Goal: Task Accomplishment & Management: Complete application form

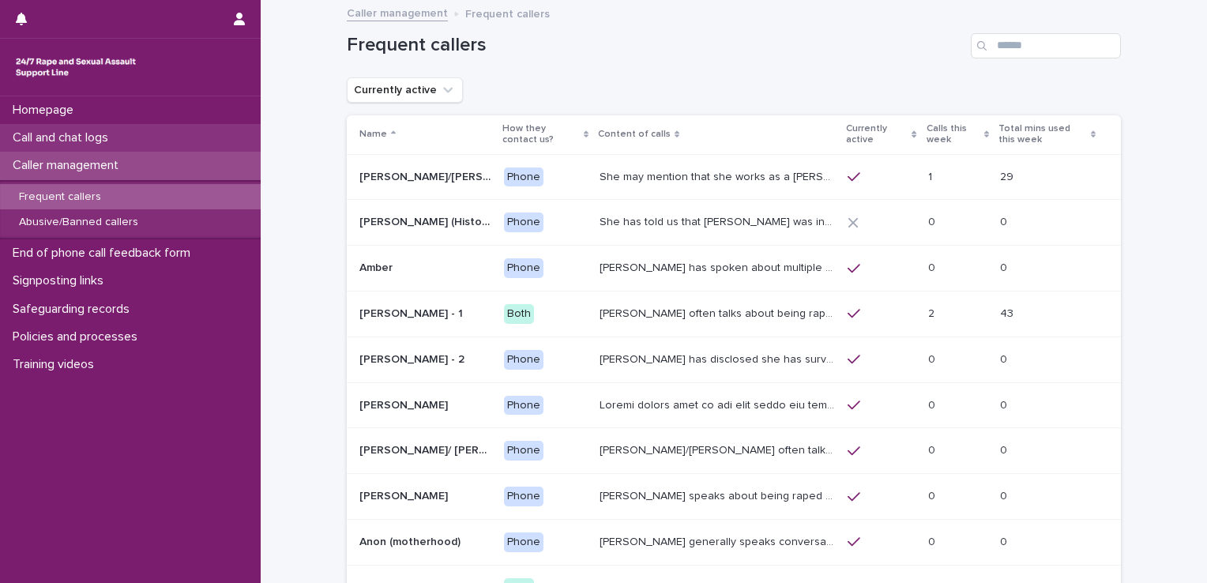
click at [46, 141] on p "Call and chat logs" at bounding box center [63, 137] width 115 height 15
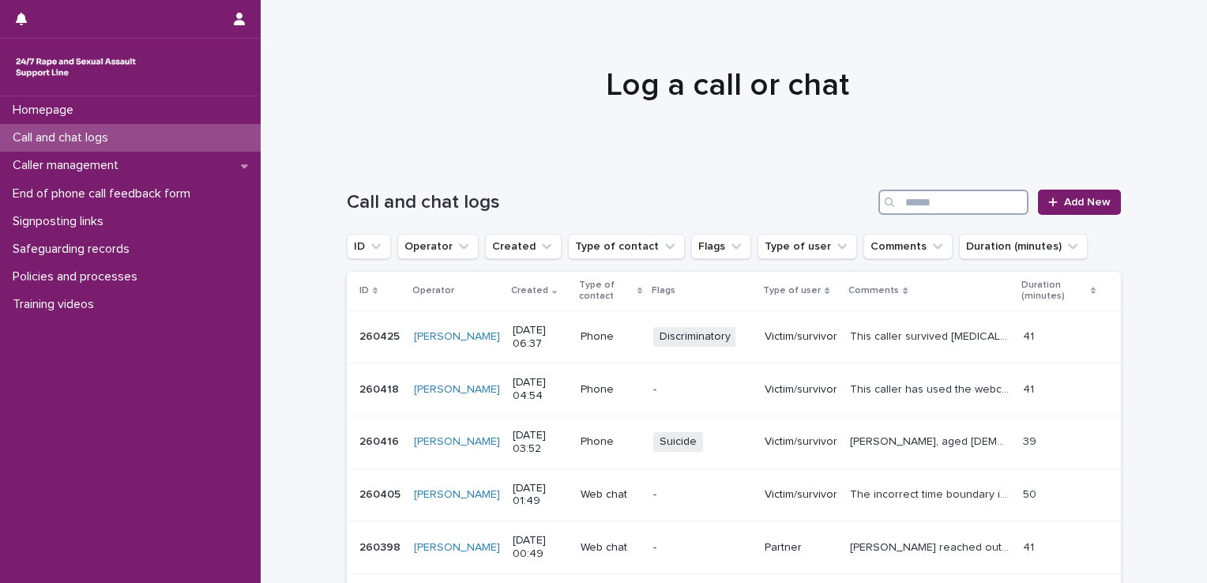
click at [911, 195] on input "Search" at bounding box center [954, 202] width 150 height 25
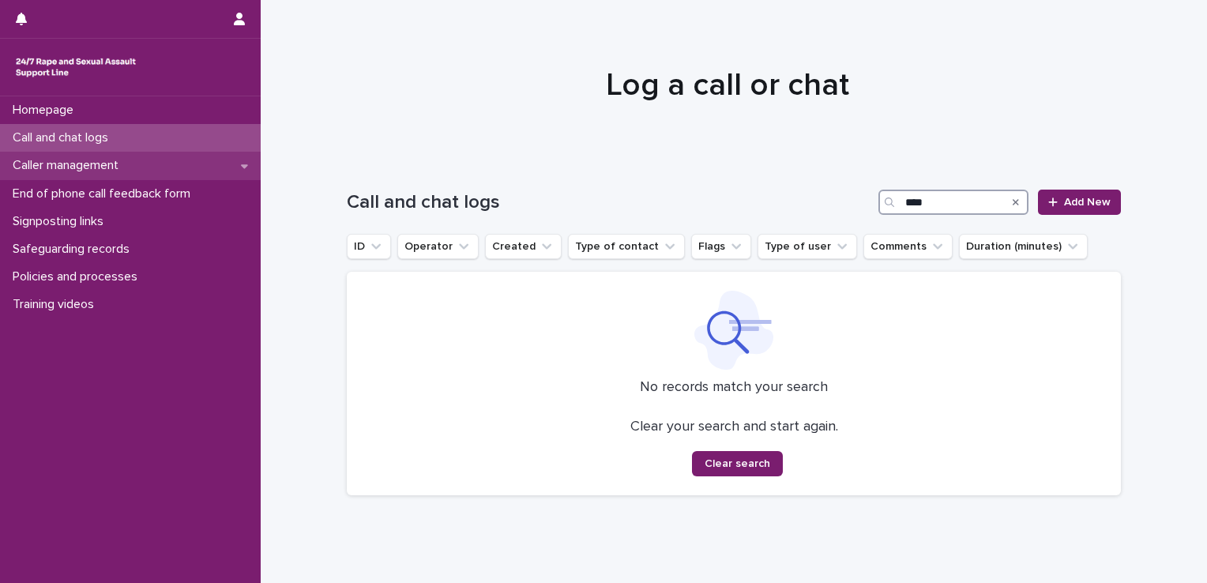
type input "****"
click at [43, 171] on p "Caller management" at bounding box center [68, 165] width 125 height 15
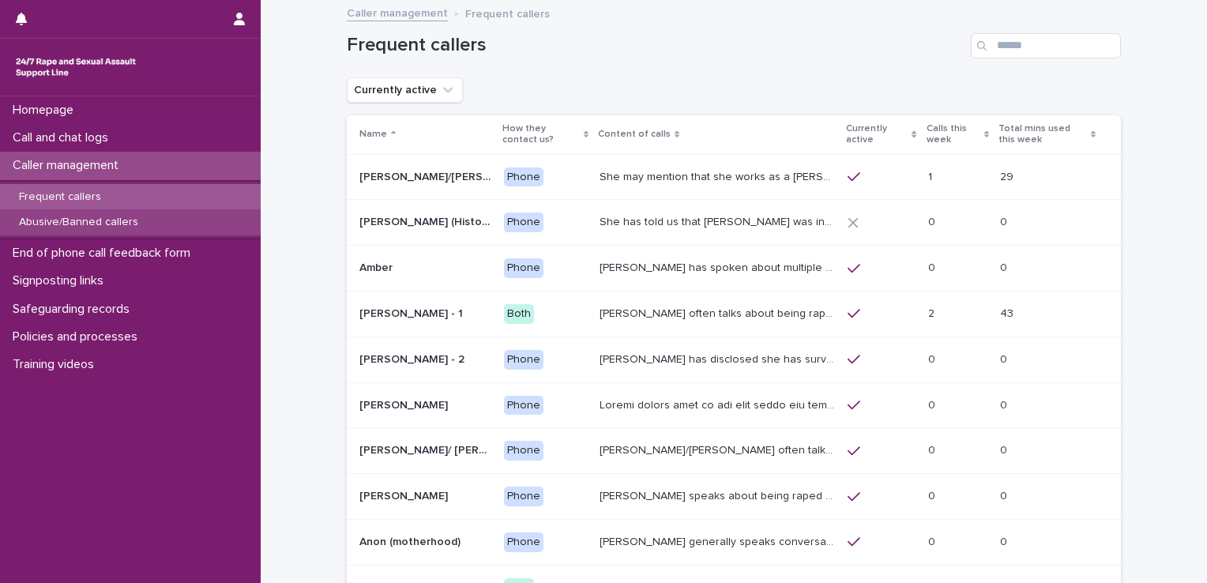
click at [44, 216] on p "Abusive/Banned callers" at bounding box center [78, 222] width 145 height 13
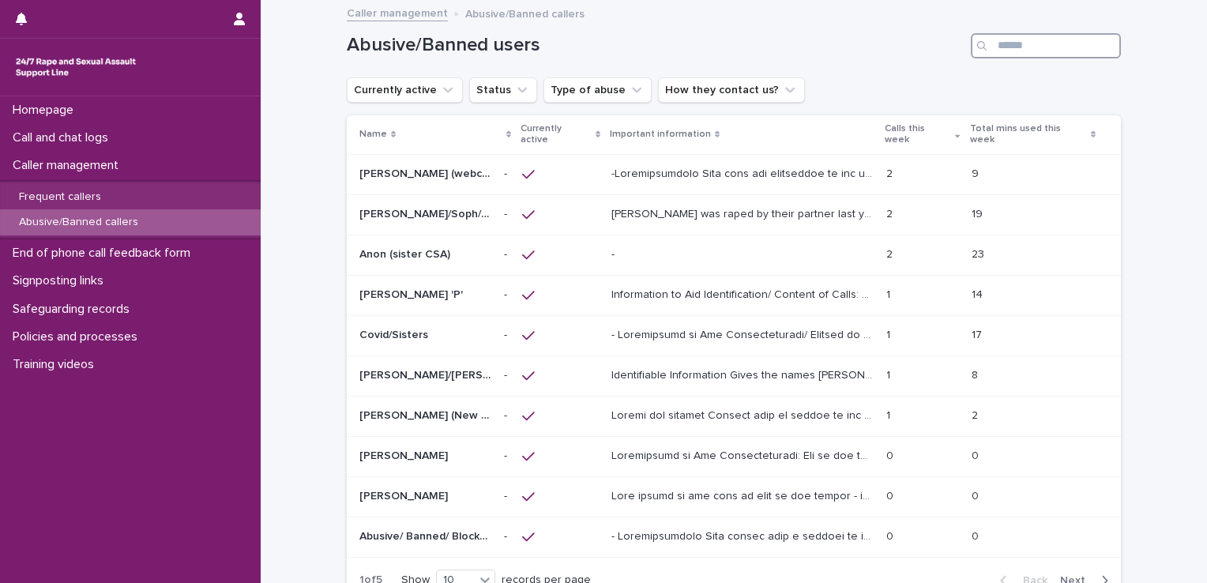
click at [1014, 52] on input "Search" at bounding box center [1046, 45] width 150 height 25
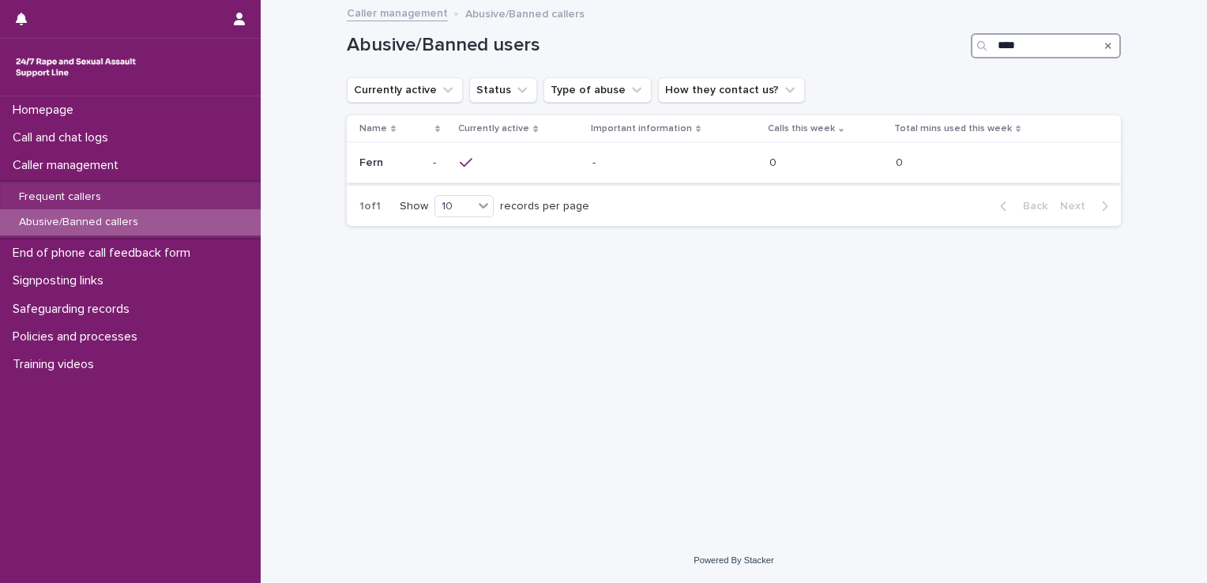
type input "****"
click at [365, 160] on p "Fern" at bounding box center [372, 161] width 27 height 17
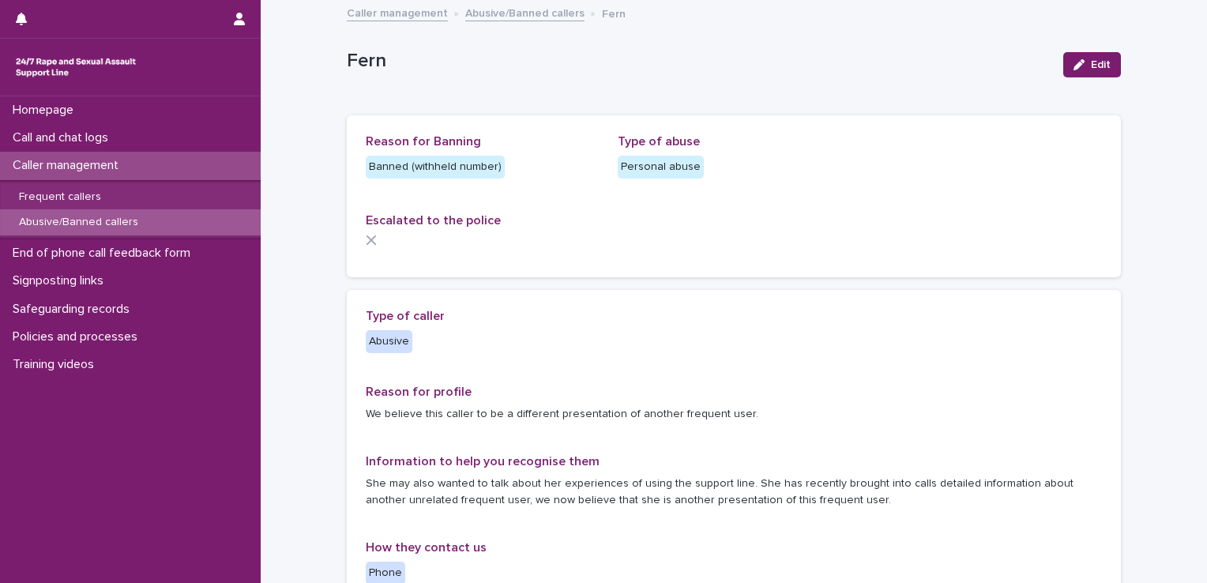
click at [796, 190] on div "Type of abuse Personal abuse" at bounding box center [734, 164] width 233 height 60
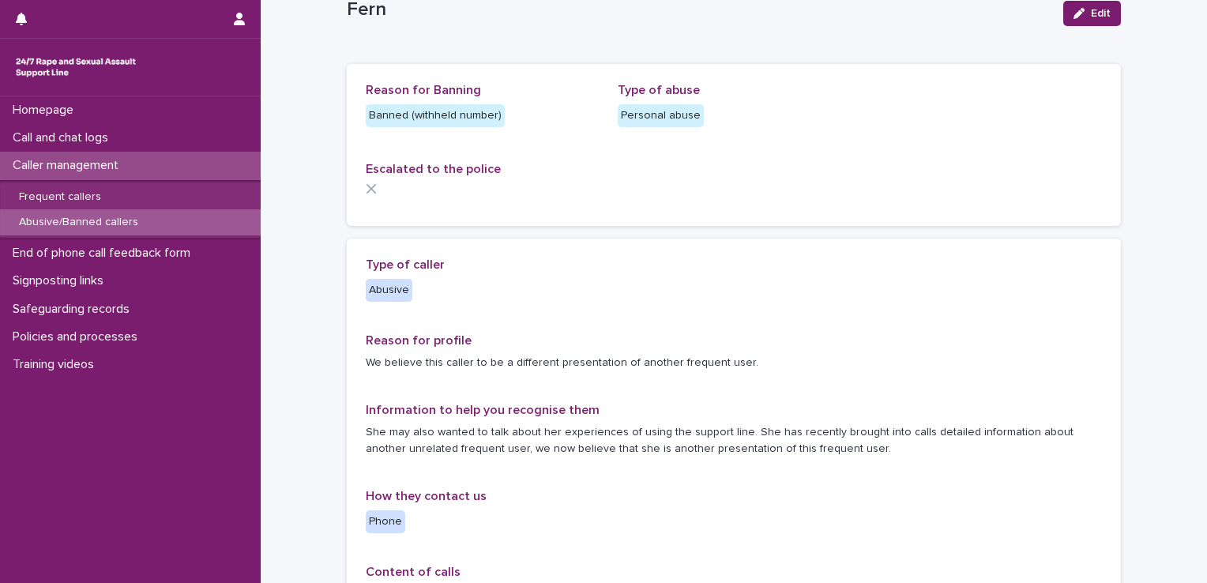
scroll to position [79, 0]
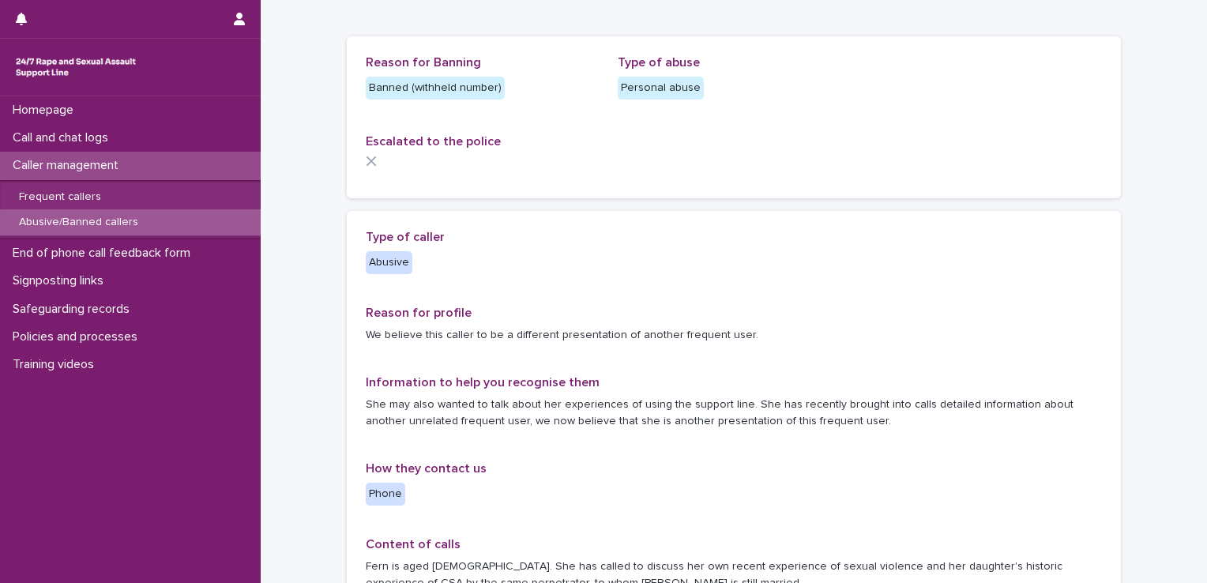
click at [611, 207] on div "Loading... Saving… Reason for Banning Banned (withheld number) Type of abuse Pe…" at bounding box center [734, 123] width 774 height 175
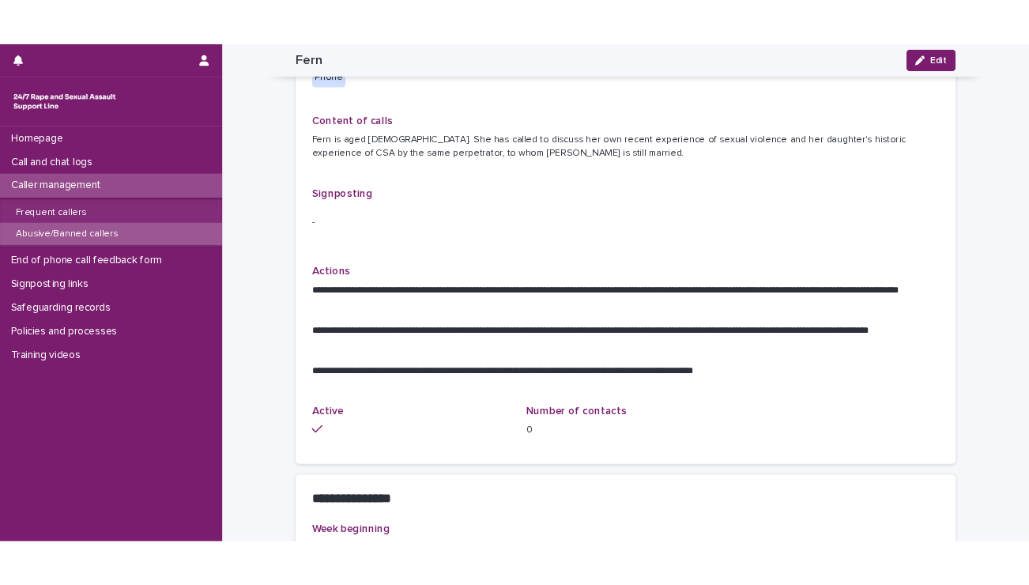
scroll to position [532, 0]
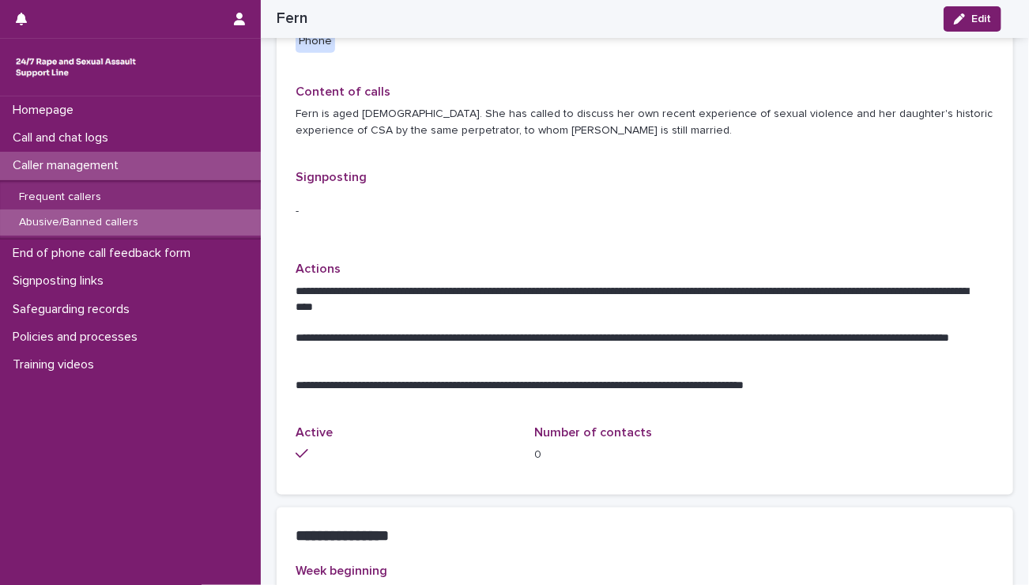
click at [158, 168] on div "Caller management" at bounding box center [130, 166] width 261 height 28
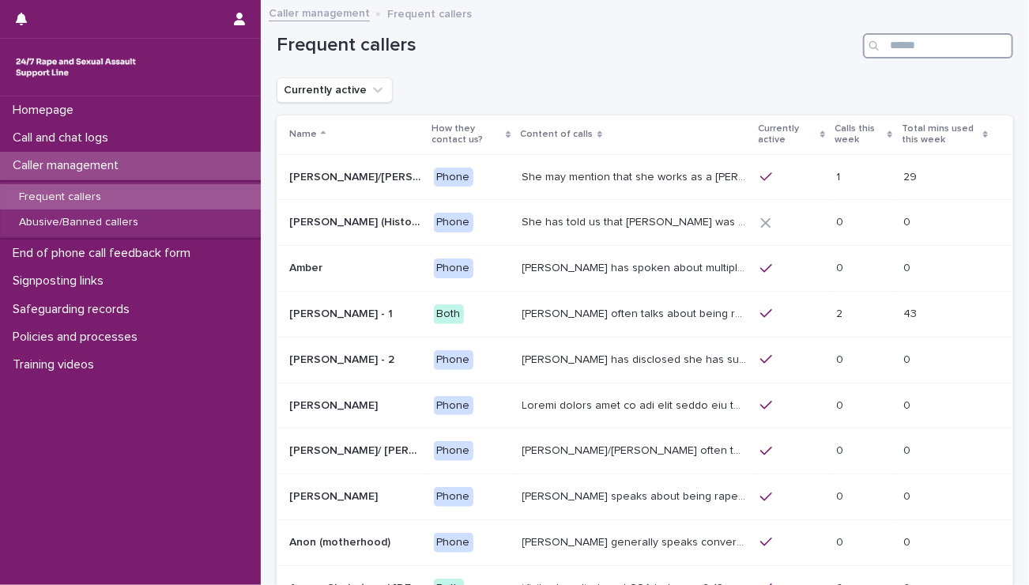
click at [919, 47] on input "Search" at bounding box center [938, 45] width 150 height 25
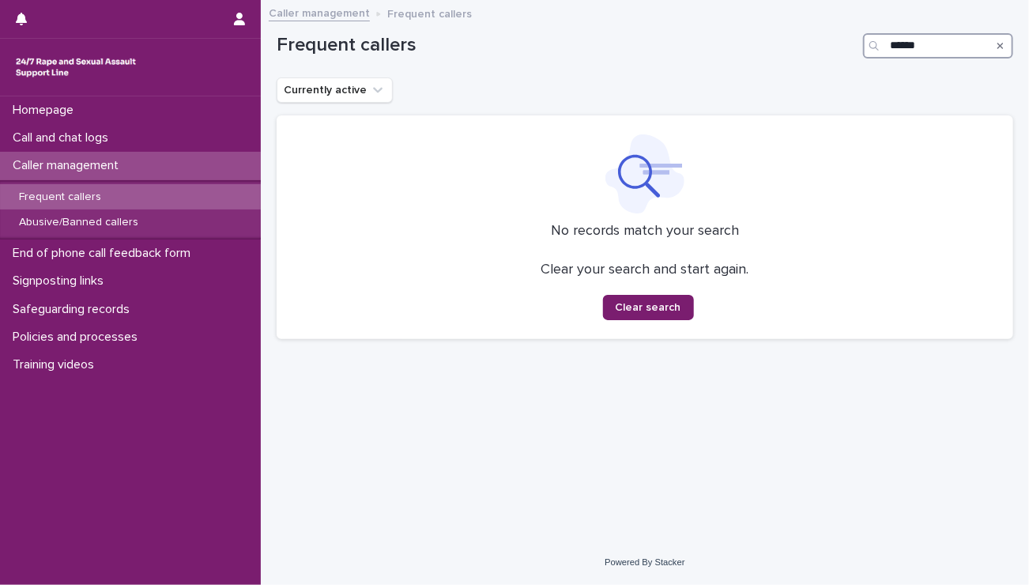
type input "******"
click at [996, 47] on div "Search" at bounding box center [1000, 45] width 25 height 25
click at [1011, 43] on div "Search" at bounding box center [1000, 45] width 25 height 25
click at [28, 198] on p "Frequent callers" at bounding box center [59, 196] width 107 height 13
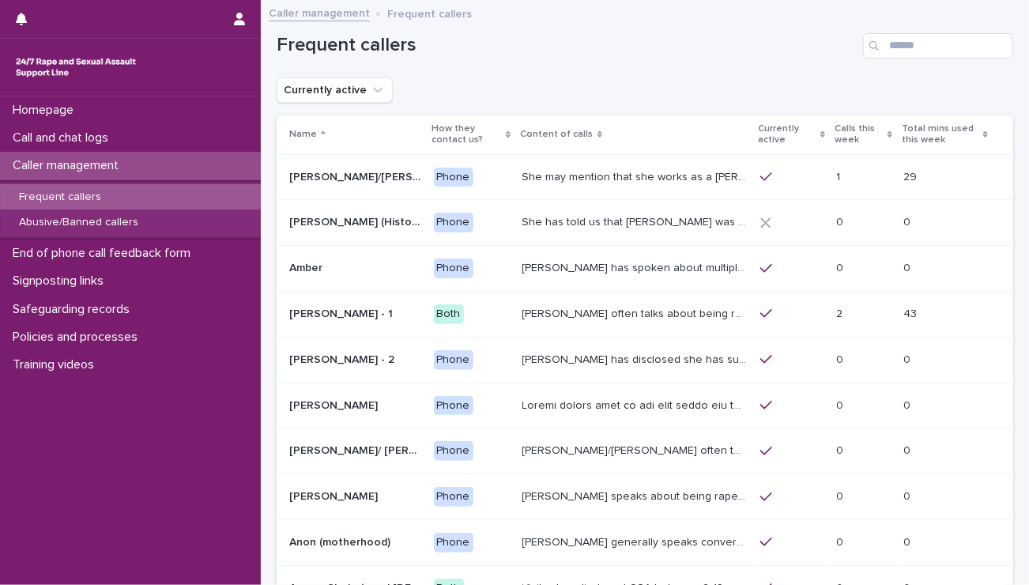
drag, startPoint x: 34, startPoint y: 152, endPoint x: 30, endPoint y: 164, distance: 12.5
click at [33, 154] on div "Caller management" at bounding box center [130, 166] width 261 height 28
click at [30, 164] on p "Caller management" at bounding box center [68, 165] width 125 height 15
click at [65, 169] on p "Caller management" at bounding box center [68, 165] width 125 height 15
click at [43, 132] on p "Call and chat logs" at bounding box center [63, 137] width 115 height 15
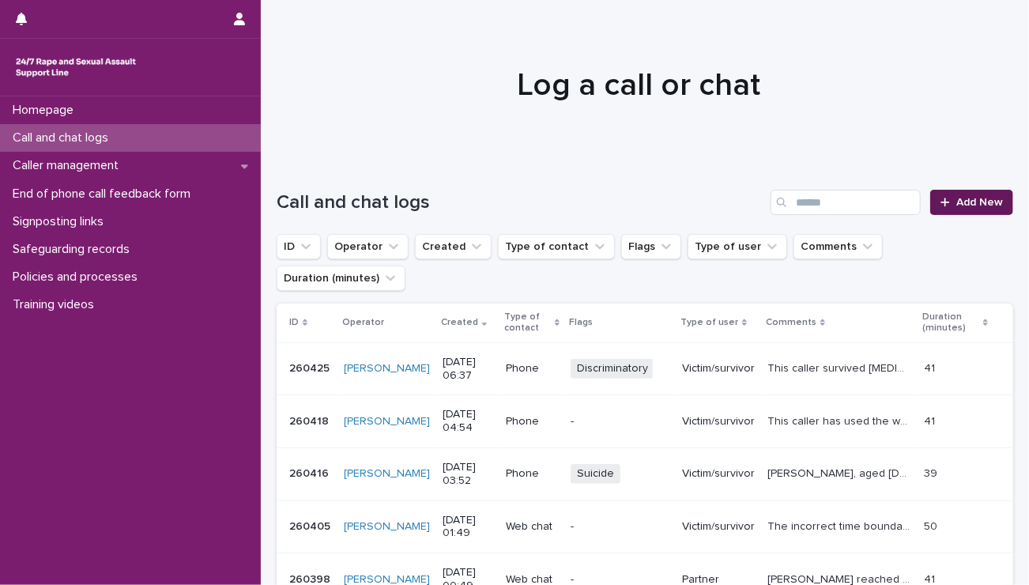
click at [942, 192] on link "Add New" at bounding box center [971, 202] width 83 height 25
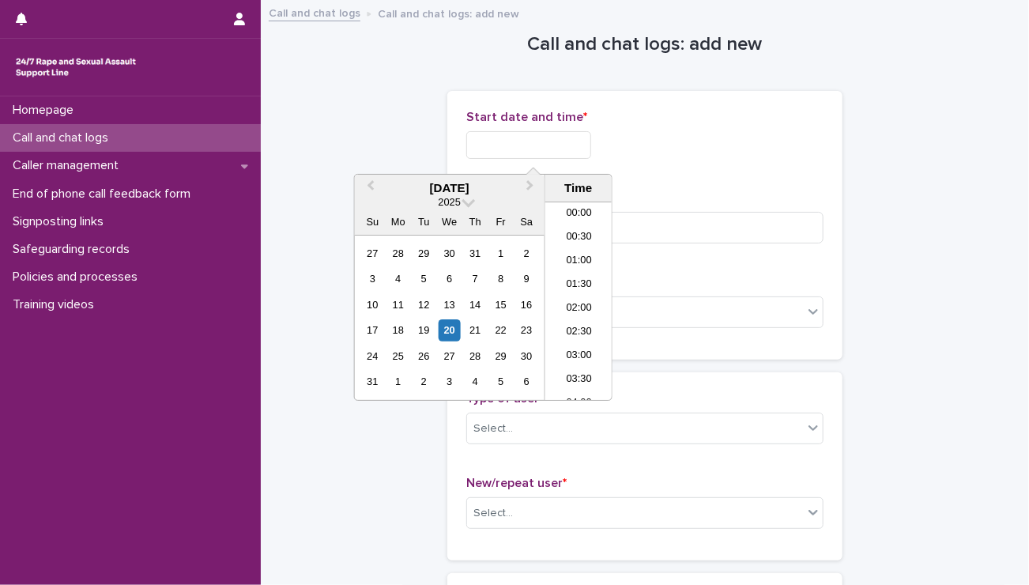
click at [534, 152] on input "text" at bounding box center [528, 145] width 125 height 28
click at [574, 337] on li "22:30" at bounding box center [578, 341] width 67 height 24
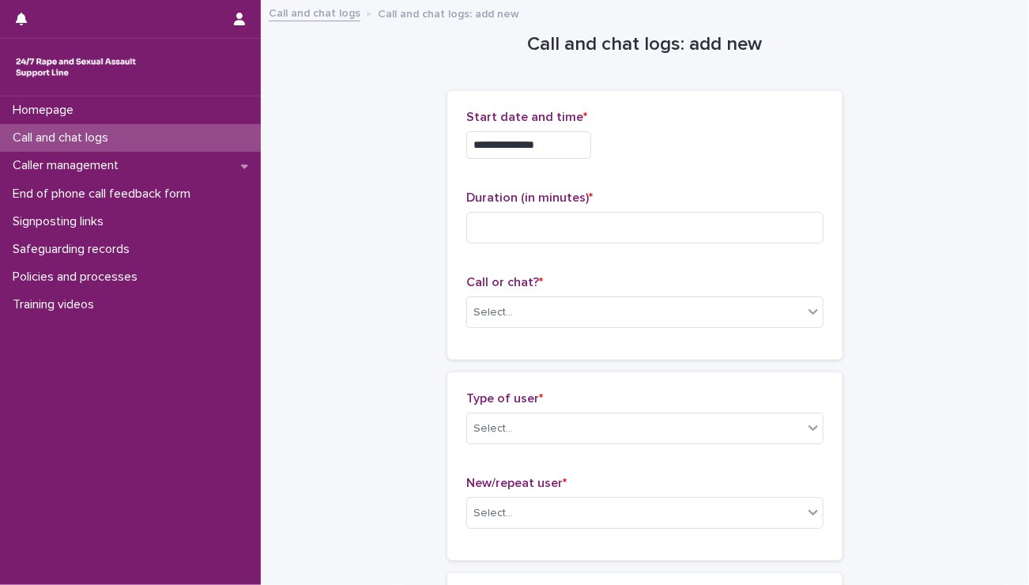
drag, startPoint x: 540, startPoint y: 130, endPoint x: 547, endPoint y: 144, distance: 15.6
click at [547, 144] on div "**********" at bounding box center [644, 141] width 357 height 62
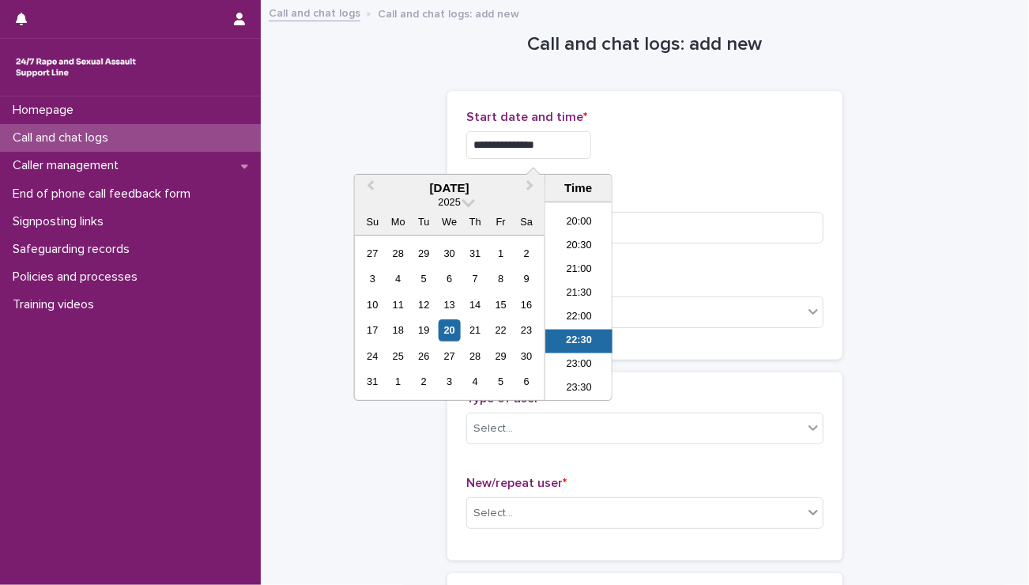
click at [542, 142] on input "**********" at bounding box center [528, 145] width 125 height 28
type input "**********"
click at [731, 122] on p "Start date and time *" at bounding box center [644, 117] width 357 height 15
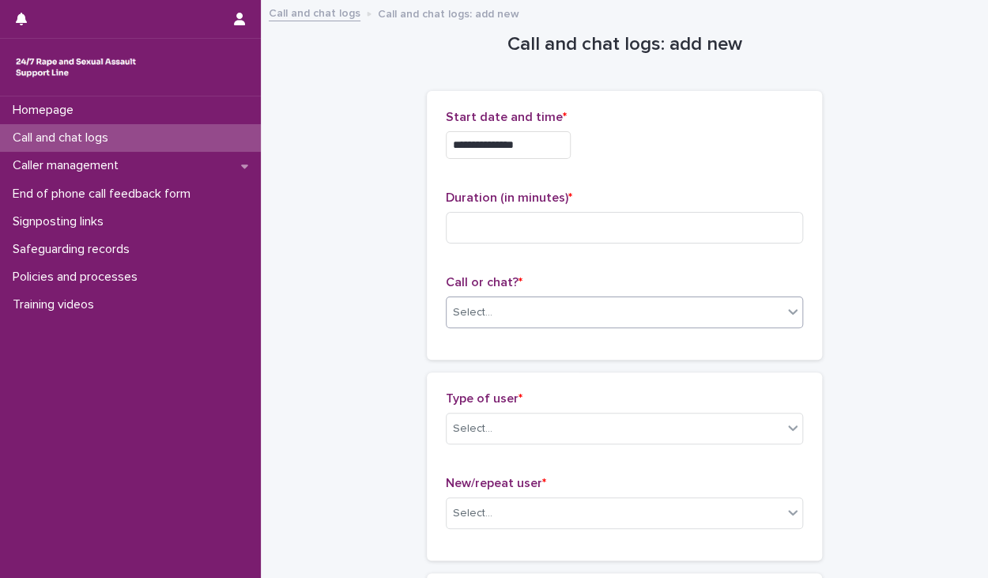
click at [512, 299] on div "Select..." at bounding box center [614, 312] width 336 height 26
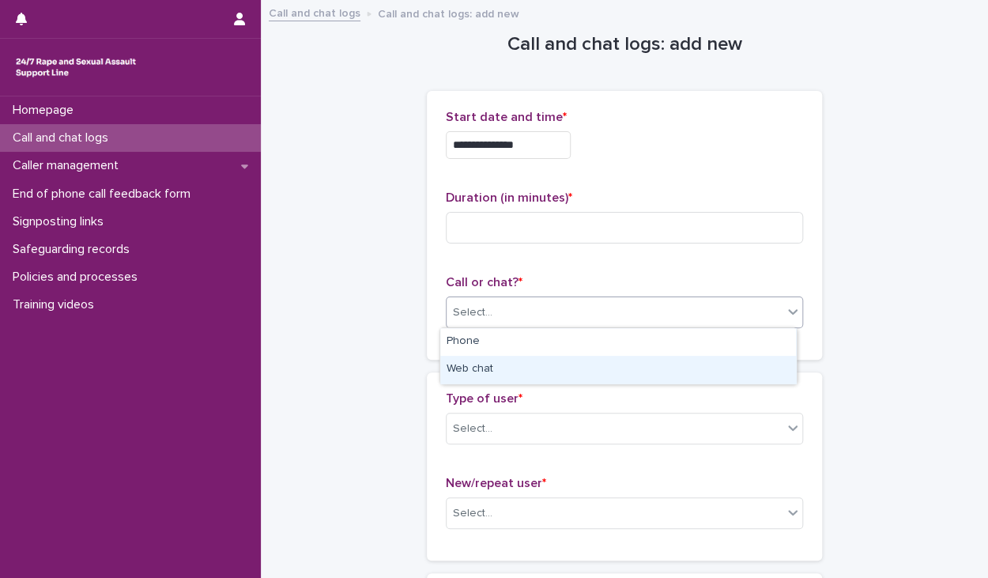
click at [480, 365] on div "Web chat" at bounding box center [618, 370] width 356 height 28
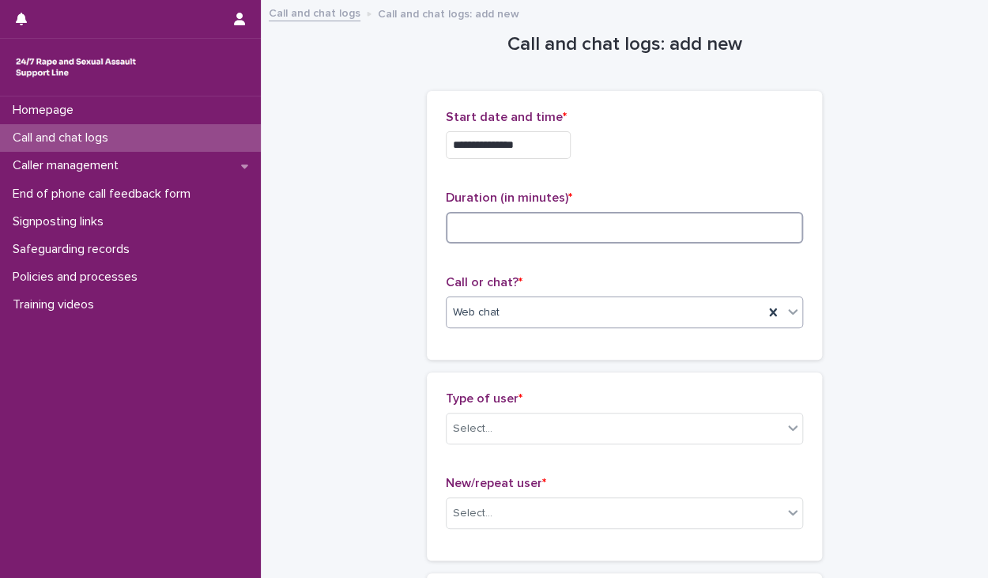
click at [487, 233] on input at bounding box center [624, 228] width 357 height 32
type input "**"
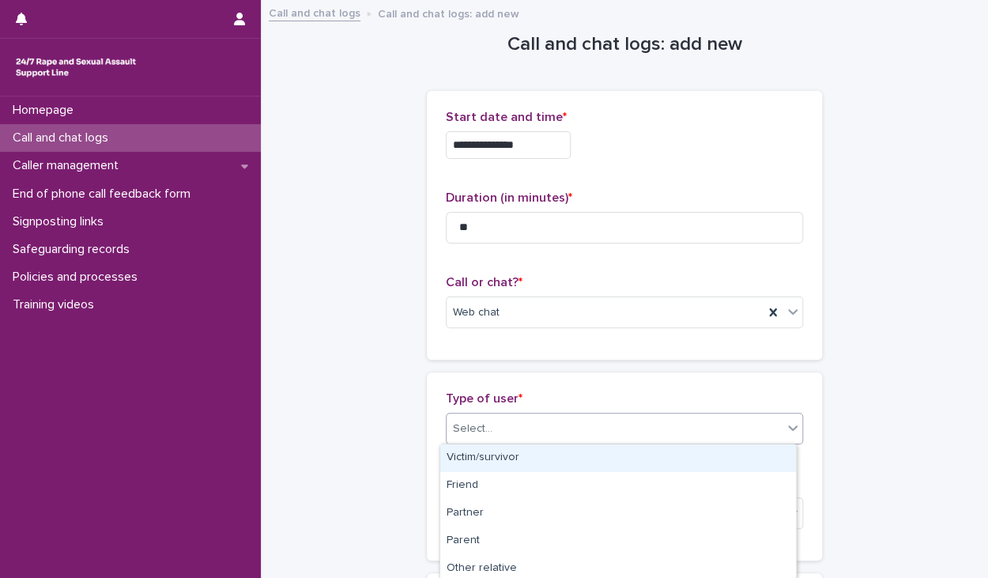
click at [468, 426] on div "Select..." at bounding box center [473, 428] width 40 height 17
click at [471, 448] on div "Victim/survivor" at bounding box center [618, 458] width 356 height 28
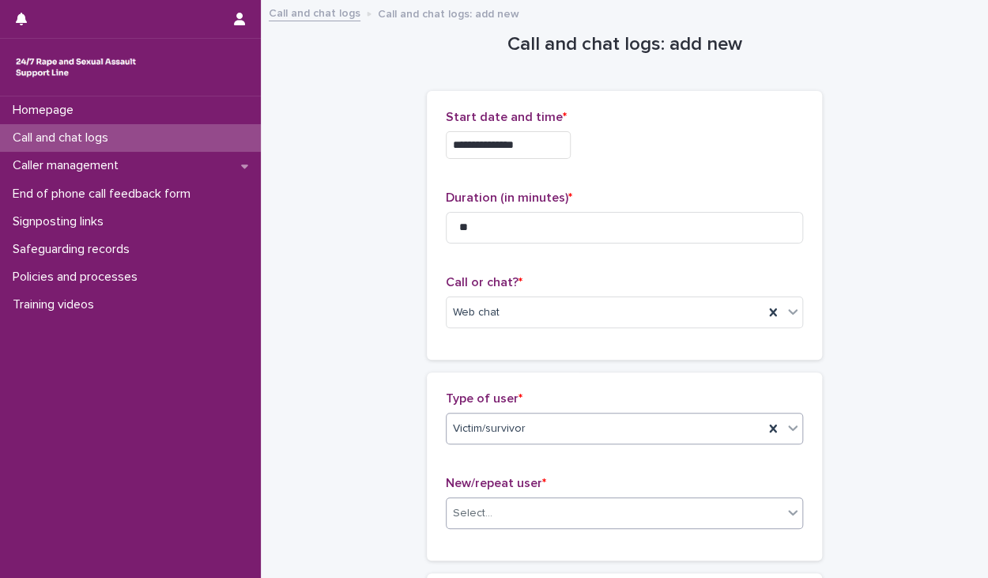
click at [476, 511] on div "Select..." at bounding box center [473, 513] width 40 height 17
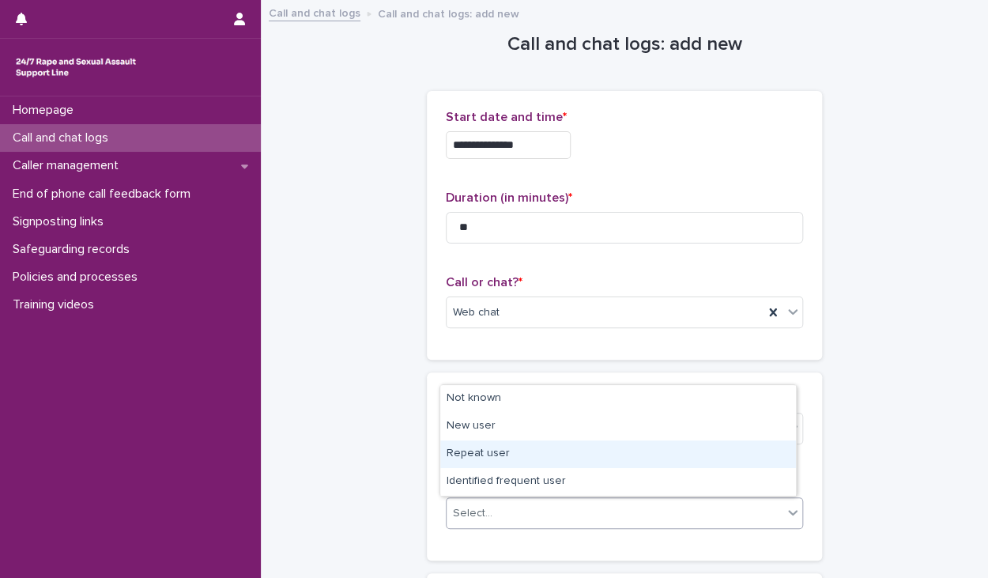
click at [473, 451] on div "Repeat user" at bounding box center [618, 454] width 356 height 28
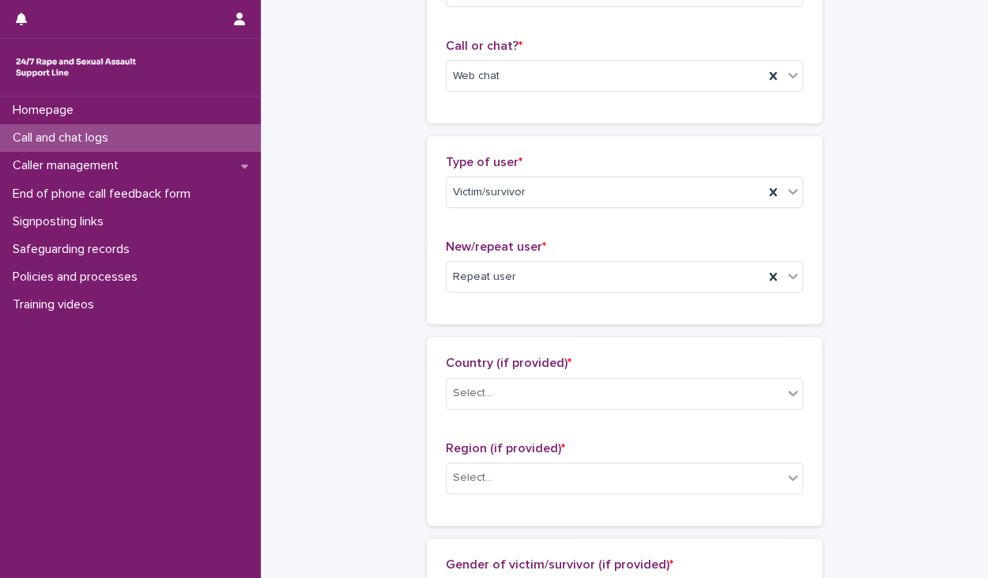
scroll to position [237, 0]
click at [494, 399] on div "Select..." at bounding box center [614, 392] width 336 height 26
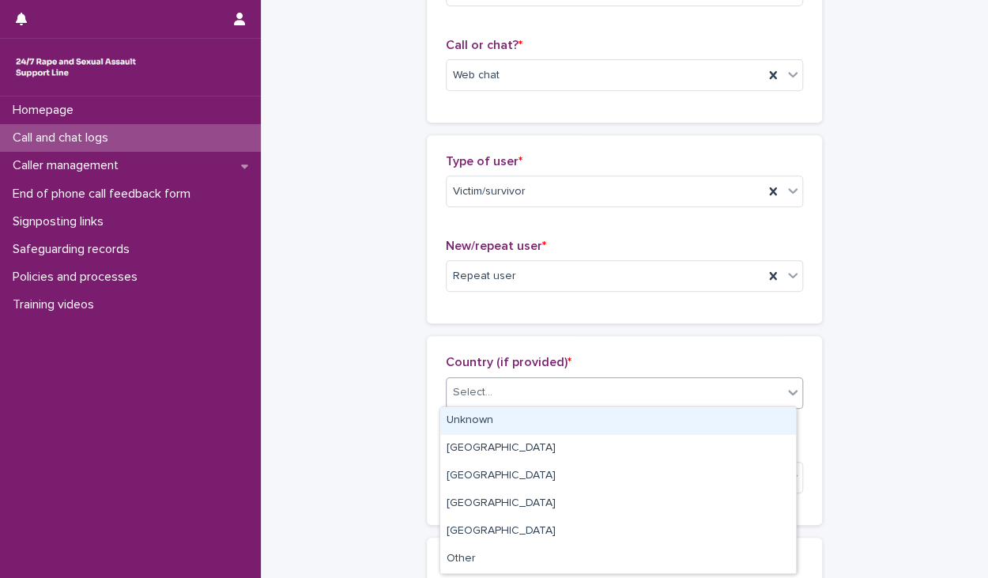
click at [471, 420] on div "Unknown" at bounding box center [618, 421] width 356 height 28
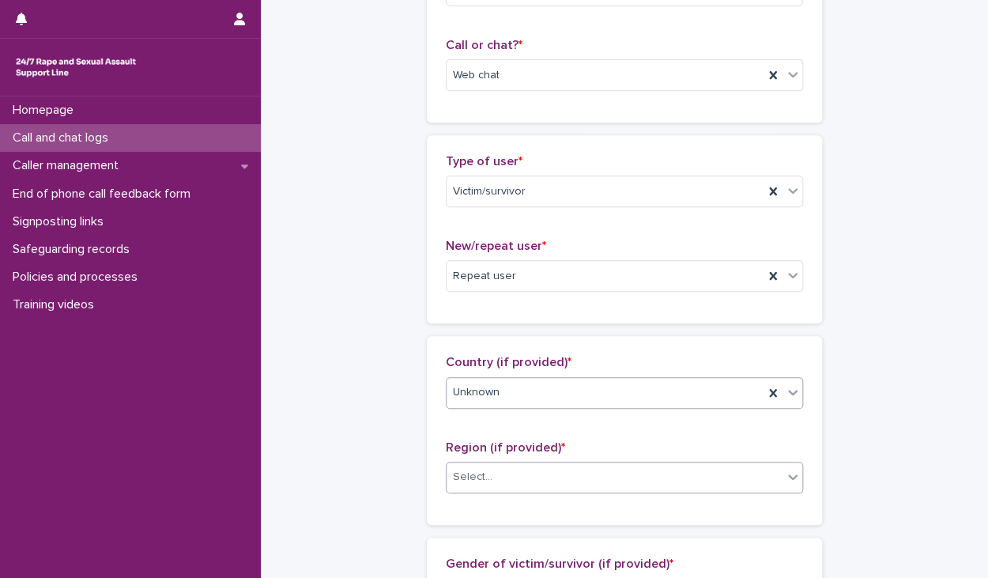
click at [461, 475] on div "Select..." at bounding box center [473, 477] width 40 height 17
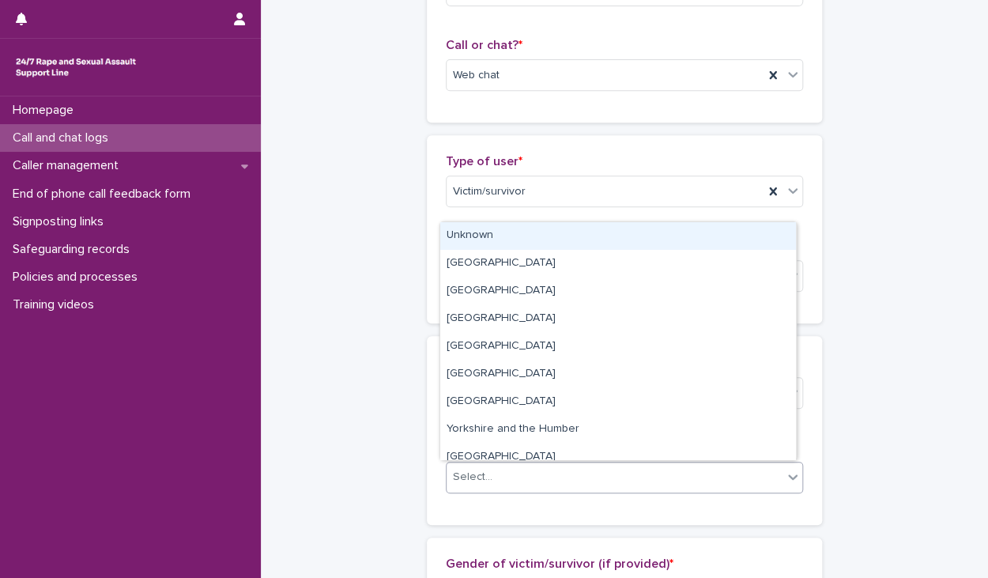
click at [484, 241] on div "Unknown" at bounding box center [618, 236] width 356 height 28
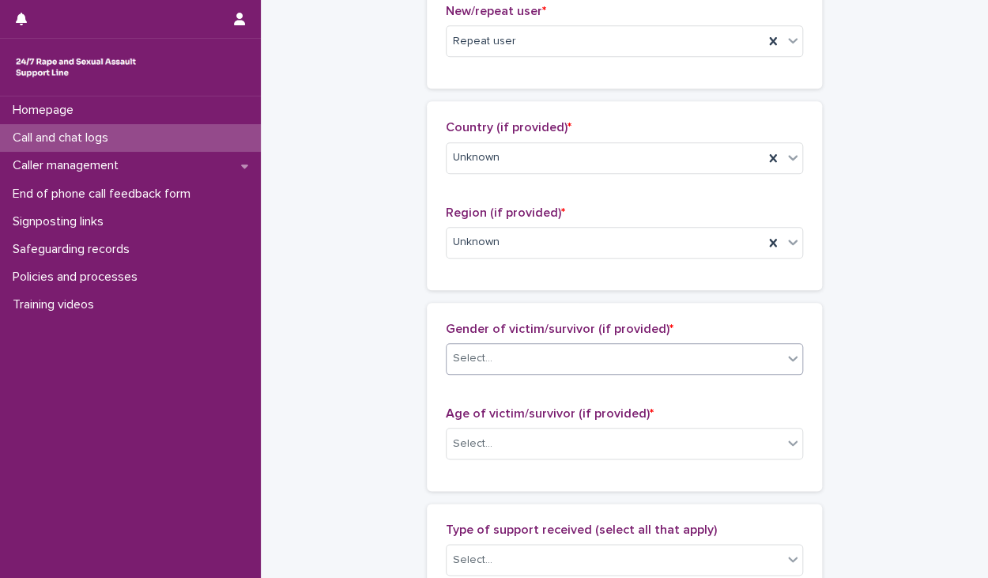
scroll to position [474, 0]
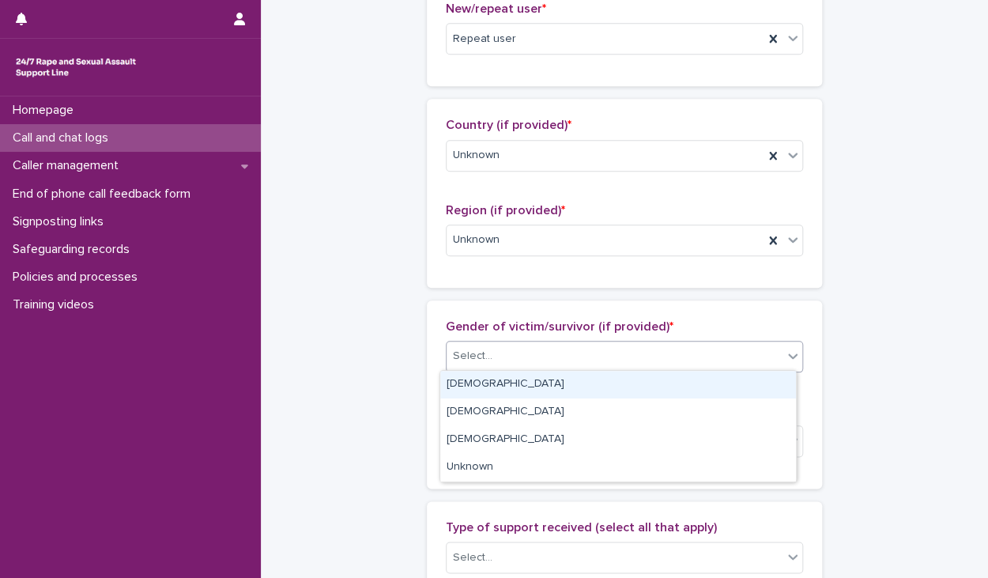
click at [461, 361] on div "Select..." at bounding box center [473, 356] width 40 height 17
drag, startPoint x: 452, startPoint y: 383, endPoint x: 452, endPoint y: 408, distance: 25.3
click at [452, 384] on div "[DEMOGRAPHIC_DATA]" at bounding box center [618, 385] width 356 height 28
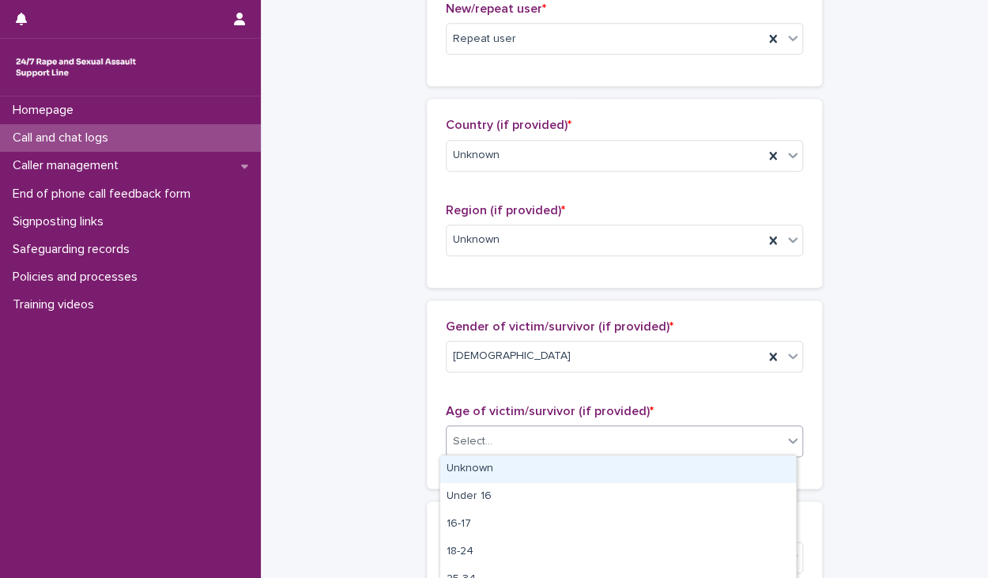
click at [453, 441] on div "Select..." at bounding box center [473, 441] width 40 height 17
click at [465, 461] on div "Unknown" at bounding box center [618, 469] width 356 height 28
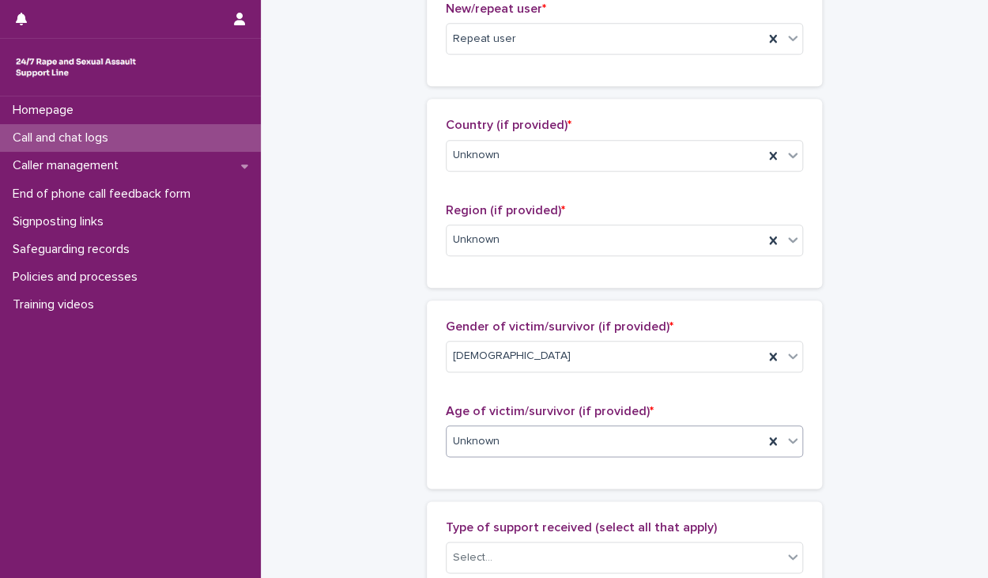
click at [488, 437] on span "Unknown" at bounding box center [476, 441] width 47 height 17
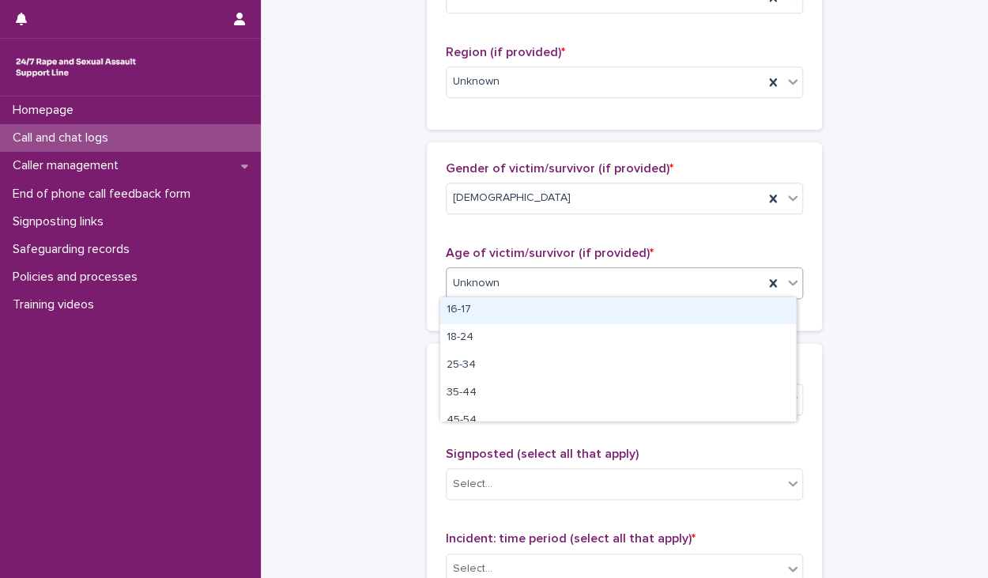
scroll to position [79, 0]
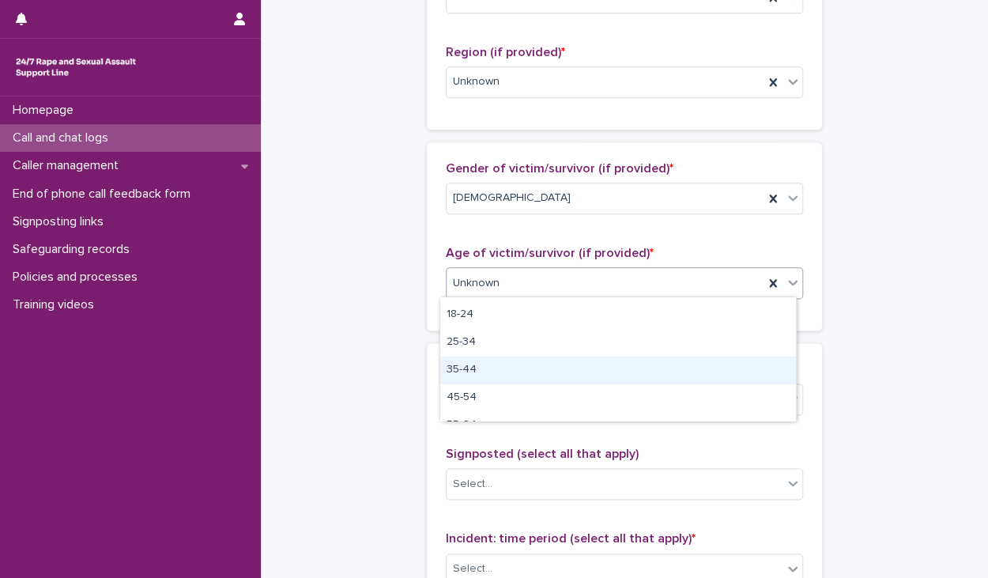
click at [509, 369] on div "35-44" at bounding box center [618, 370] width 356 height 28
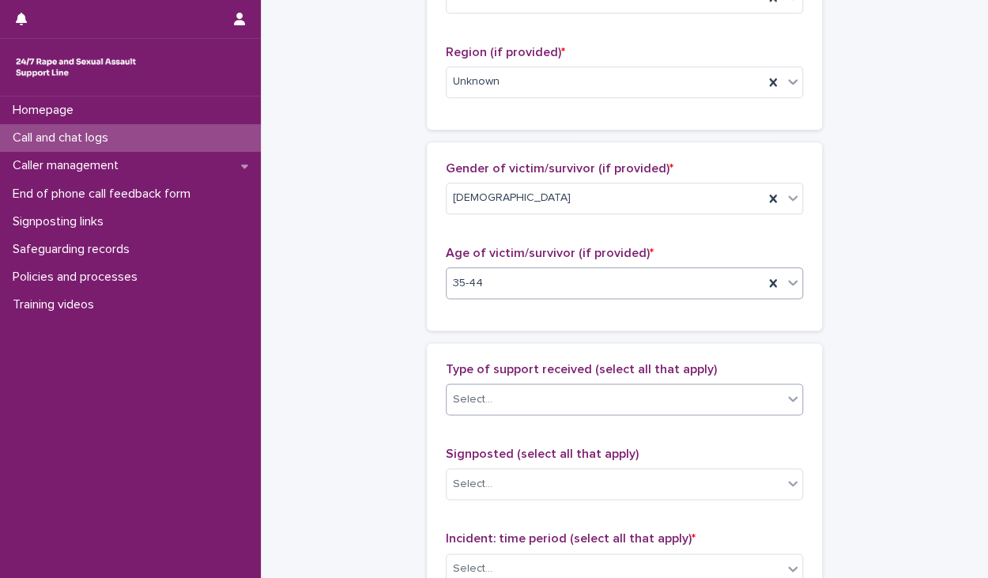
click at [494, 400] on input "text" at bounding box center [495, 399] width 2 height 13
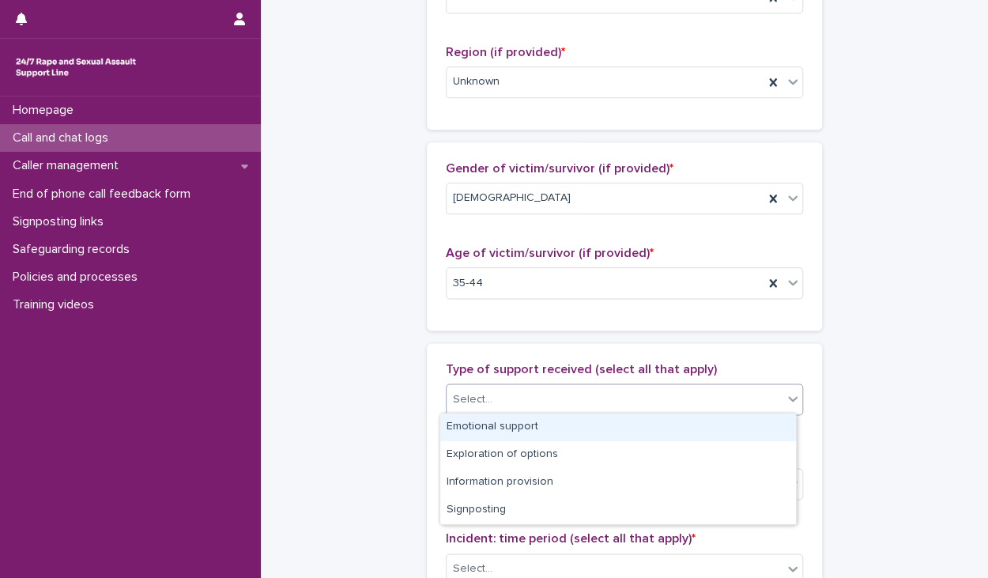
click at [465, 423] on div "Emotional support" at bounding box center [618, 427] width 356 height 28
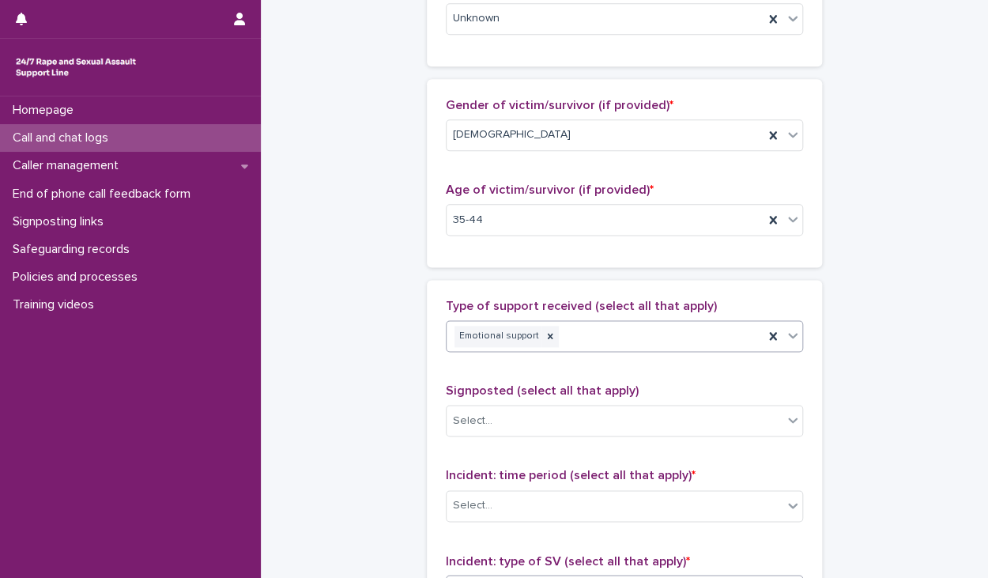
scroll to position [790, 0]
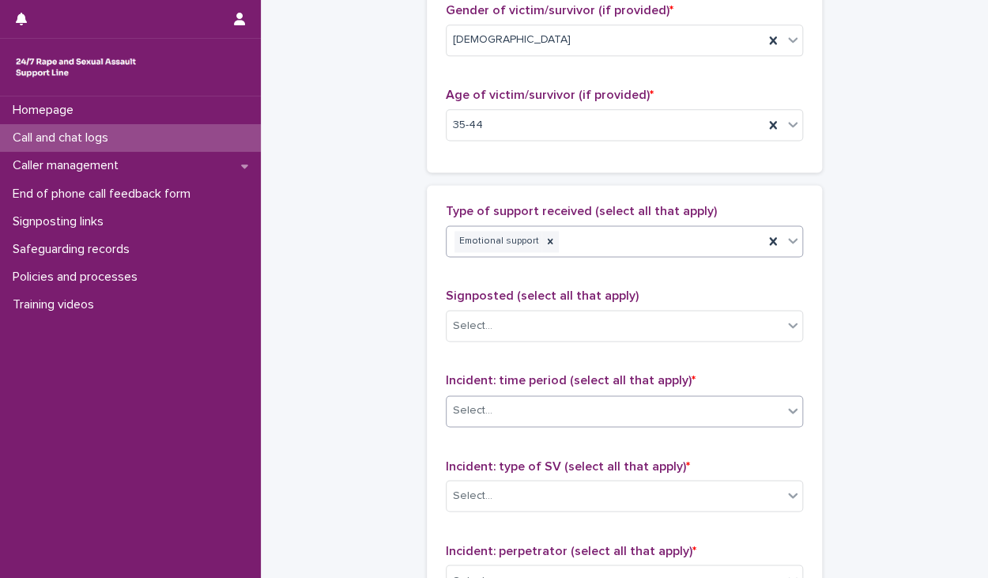
click at [495, 413] on div "Select..." at bounding box center [614, 410] width 336 height 26
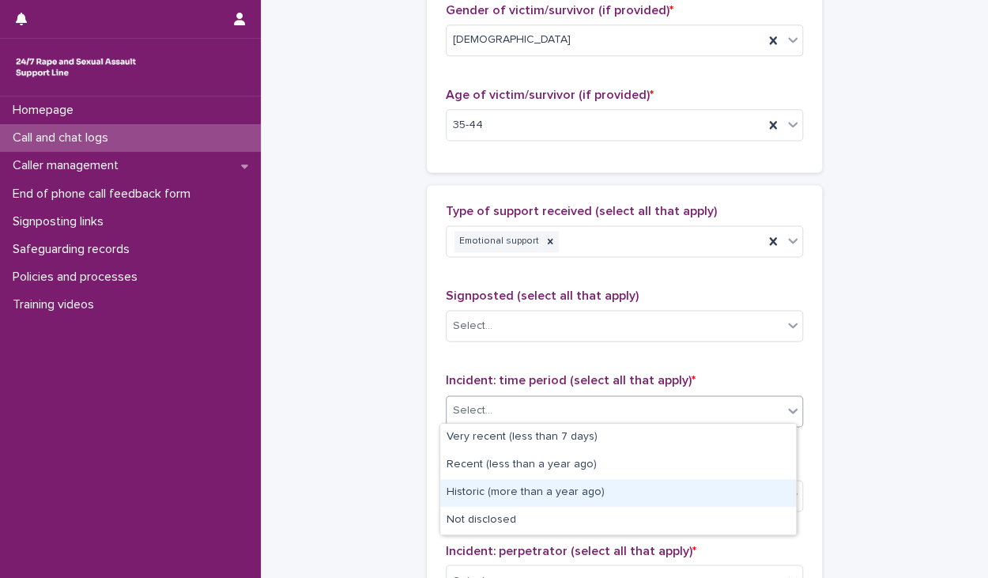
click at [461, 486] on div "Historic (more than a year ago)" at bounding box center [618, 493] width 356 height 28
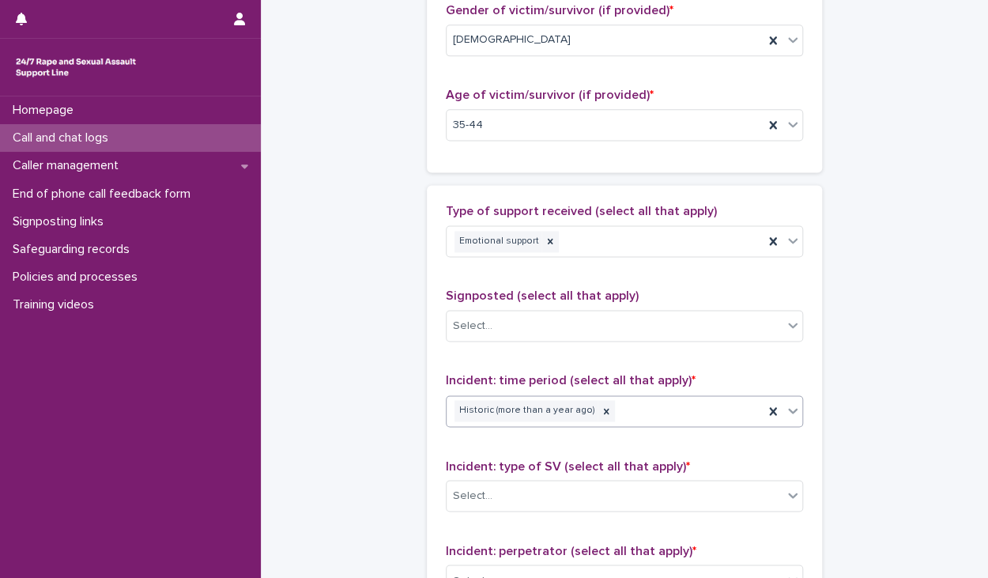
click at [660, 403] on div "Historic (more than a year ago)" at bounding box center [604, 411] width 317 height 28
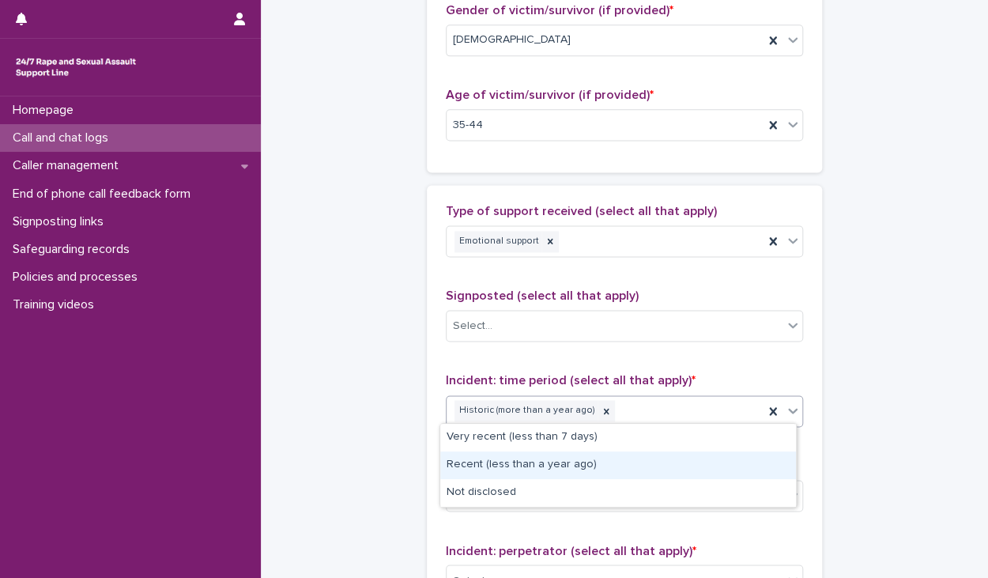
drag, startPoint x: 571, startPoint y: 458, endPoint x: 619, endPoint y: 445, distance: 50.0
click at [570, 458] on div "Recent (less than a year ago)" at bounding box center [618, 465] width 356 height 28
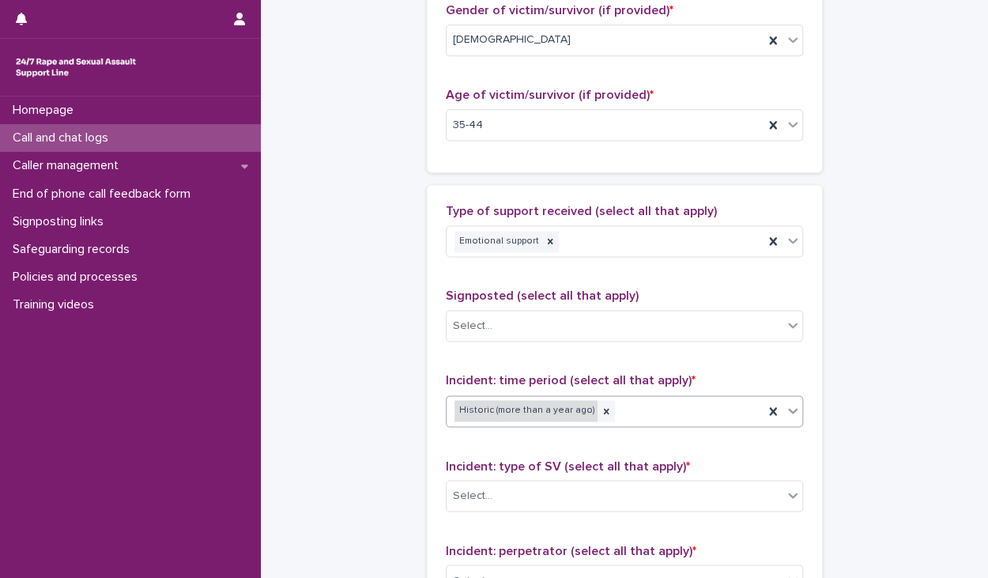
scroll to position [800, 0]
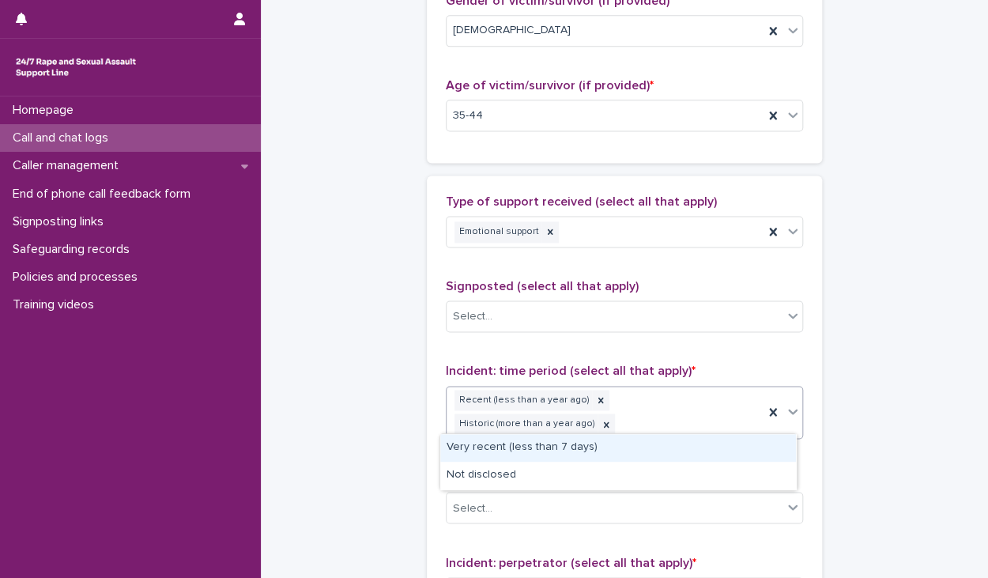
click at [679, 420] on div "Recent (less than a year ago) Historic (more than a year ago)" at bounding box center [604, 412] width 317 height 52
click at [635, 450] on div "Very recent (less than 7 days)" at bounding box center [618, 448] width 356 height 28
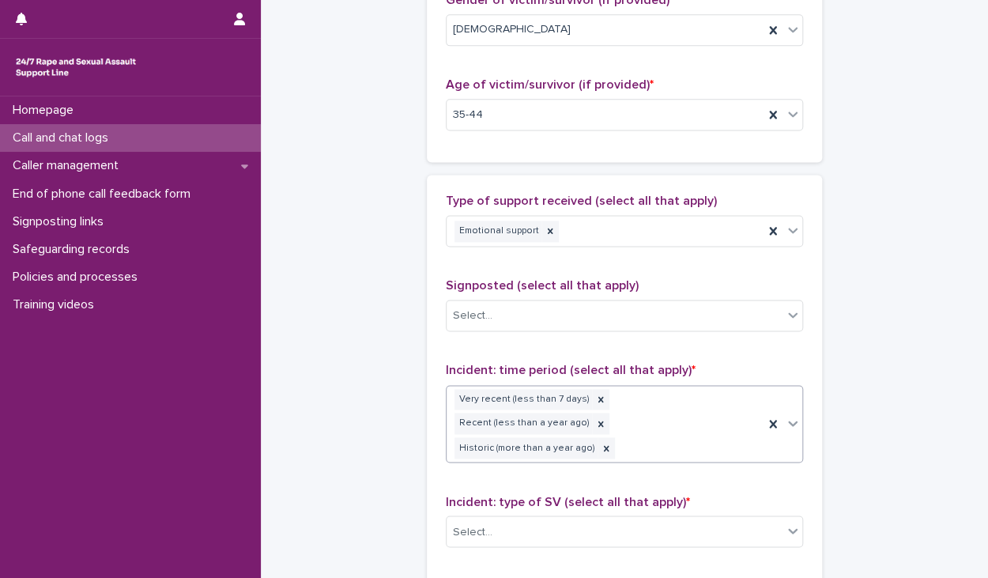
scroll to position [879, 0]
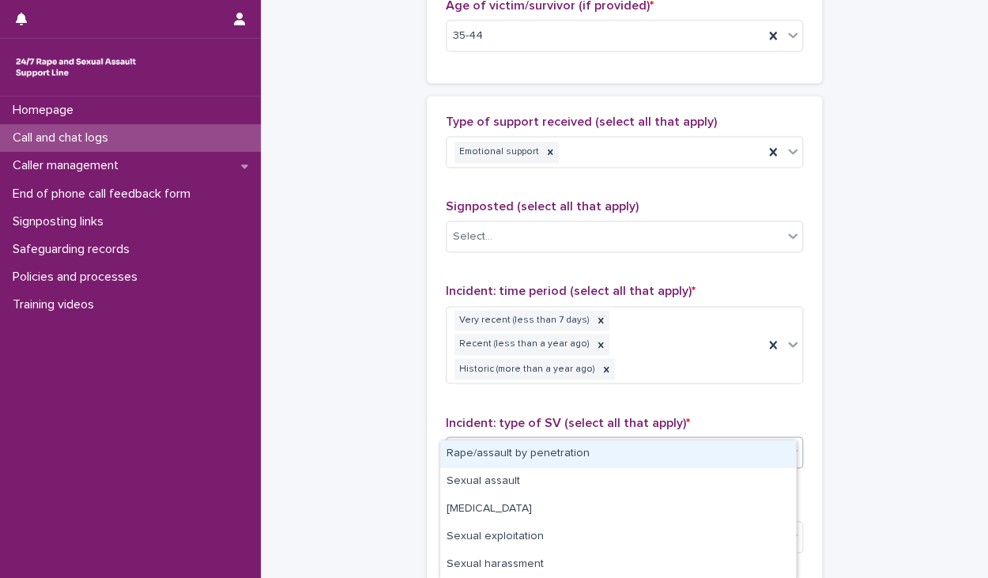
click at [496, 436] on div "Select..." at bounding box center [624, 452] width 357 height 32
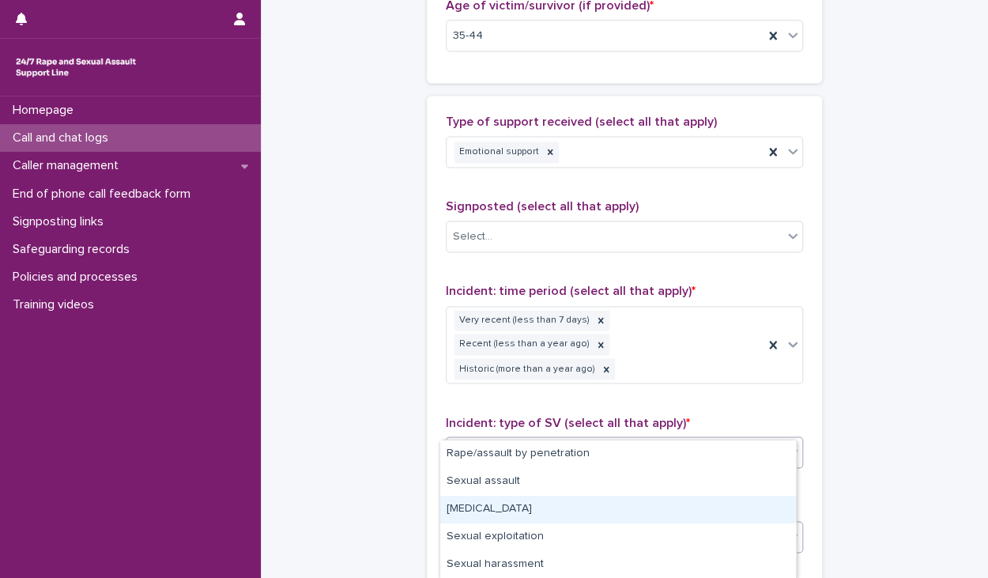
drag, startPoint x: 469, startPoint y: 508, endPoint x: 515, endPoint y: 499, distance: 47.6
click at [472, 511] on div "[MEDICAL_DATA]" at bounding box center [618, 509] width 356 height 28
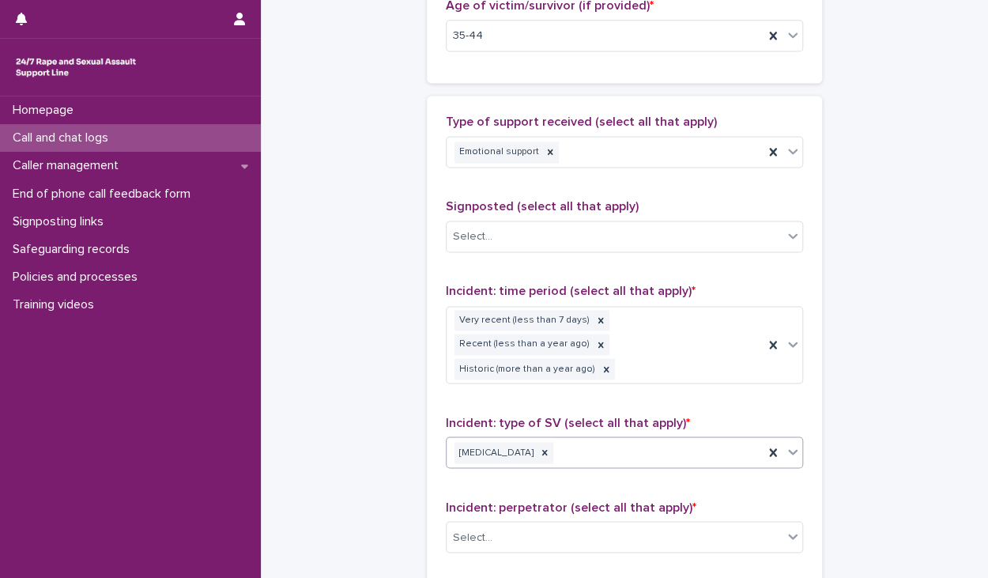
click at [609, 438] on div "[MEDICAL_DATA]" at bounding box center [604, 452] width 317 height 28
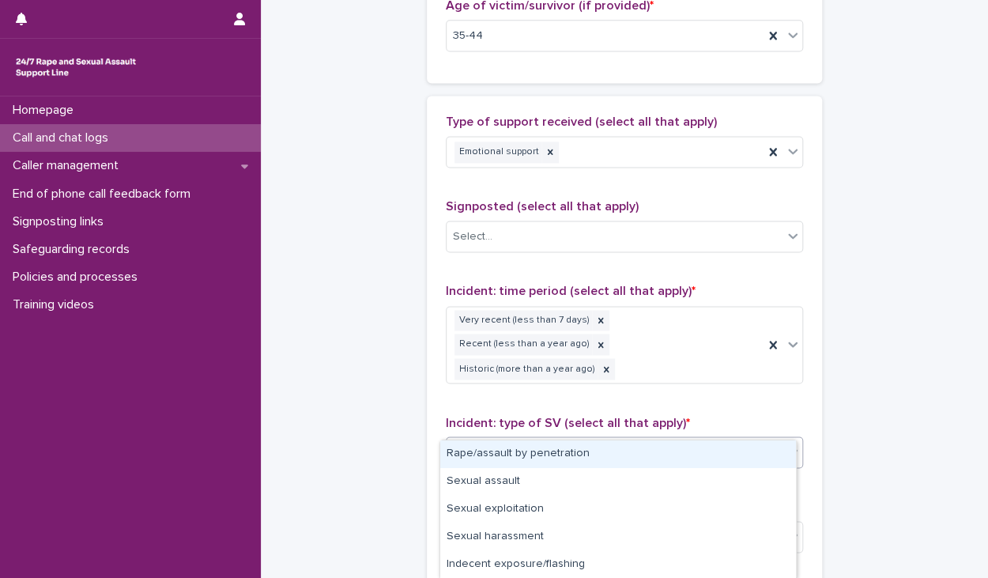
click at [518, 448] on div "Rape/assault by penetration" at bounding box center [618, 454] width 356 height 28
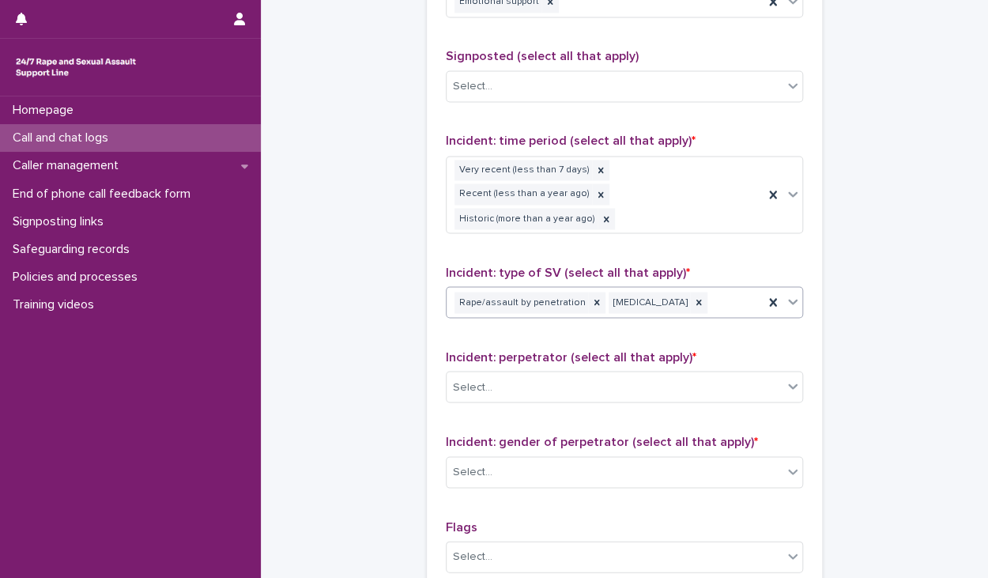
scroll to position [1037, 0]
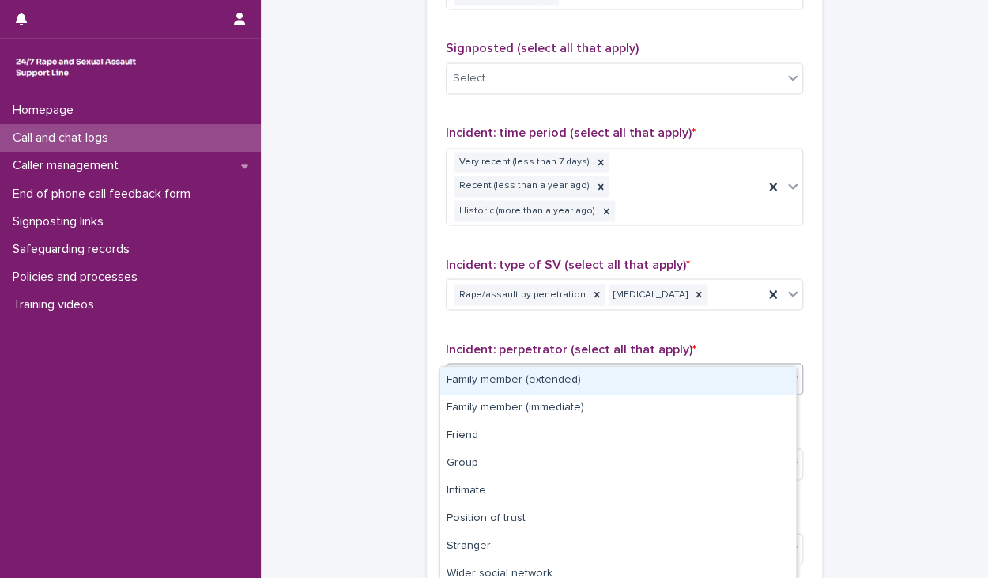
click at [494, 369] on div at bounding box center [495, 379] width 2 height 20
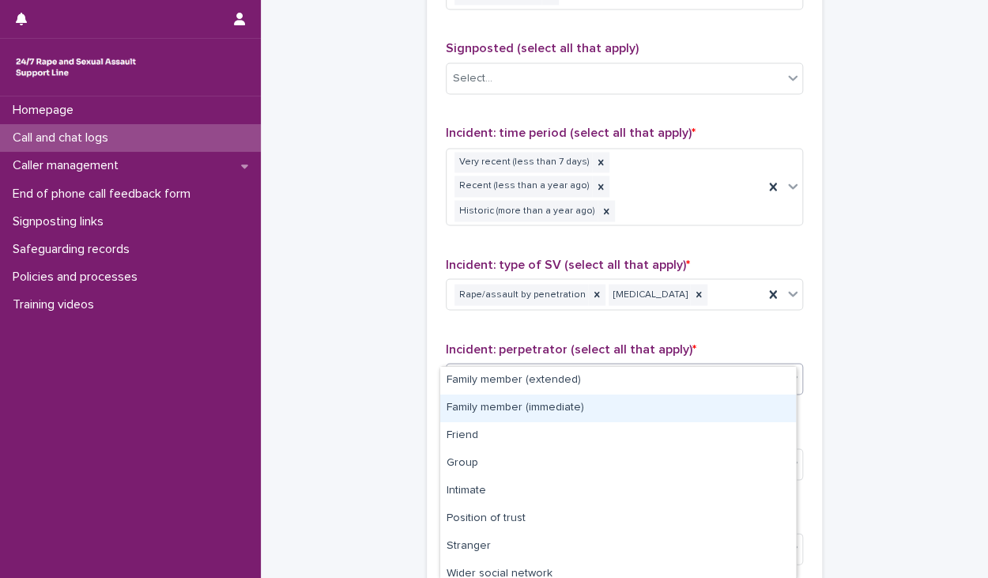
click at [506, 407] on div "Family member (immediate)" at bounding box center [618, 408] width 356 height 28
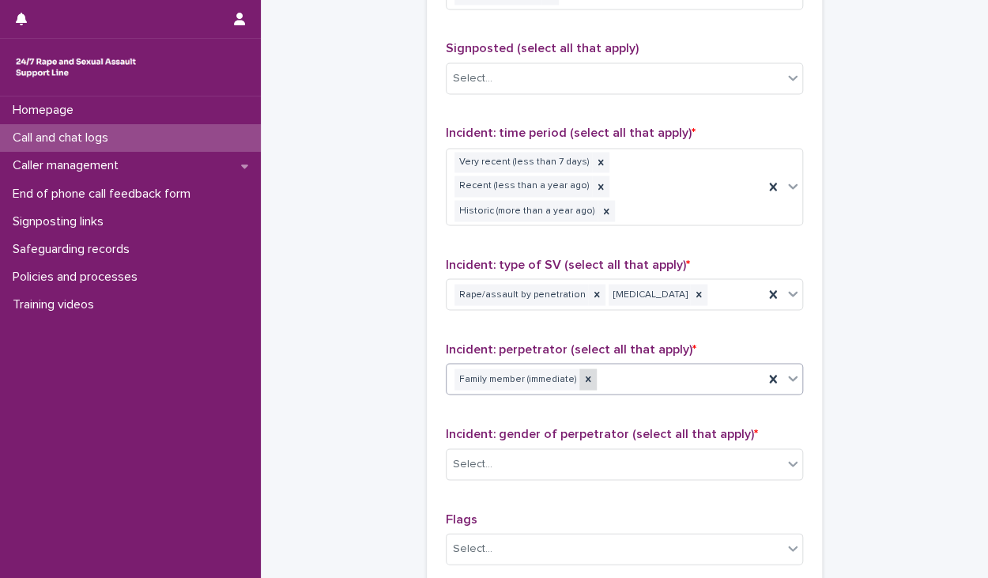
click at [585, 376] on icon at bounding box center [588, 379] width 6 height 6
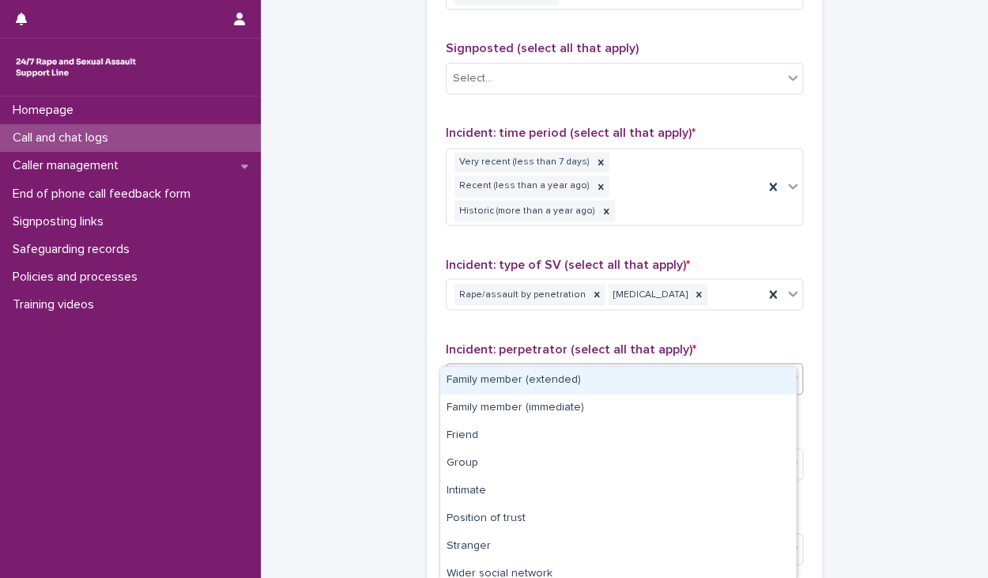
click at [593, 366] on div "Select..." at bounding box center [614, 379] width 336 height 26
click at [544, 386] on div "Family member (extended)" at bounding box center [618, 381] width 356 height 28
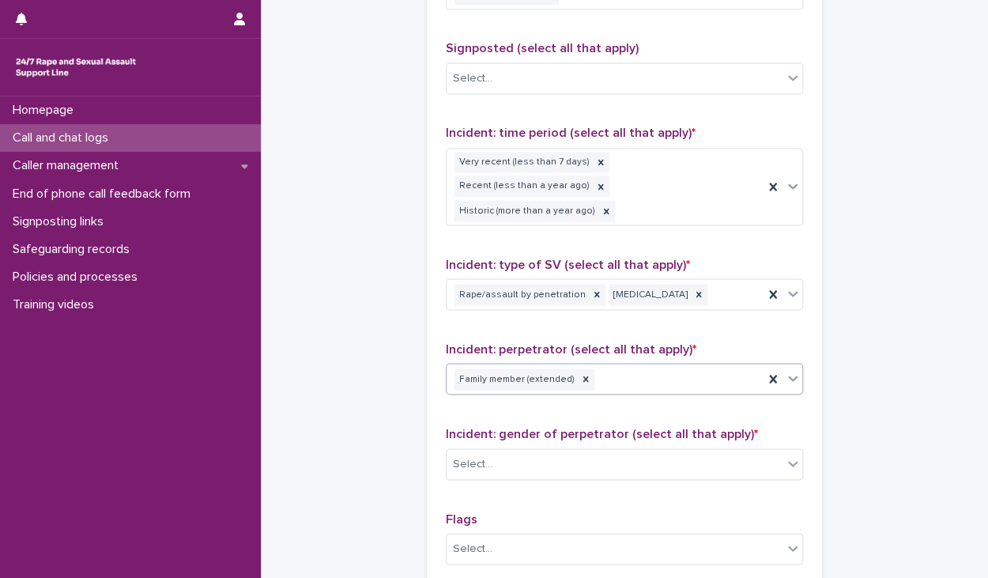
click at [638, 366] on div "Incident: perpetrator (select all that apply) * option Family member (extended)…" at bounding box center [624, 374] width 357 height 66
click at [641, 365] on div "Family member (extended)" at bounding box center [604, 379] width 317 height 28
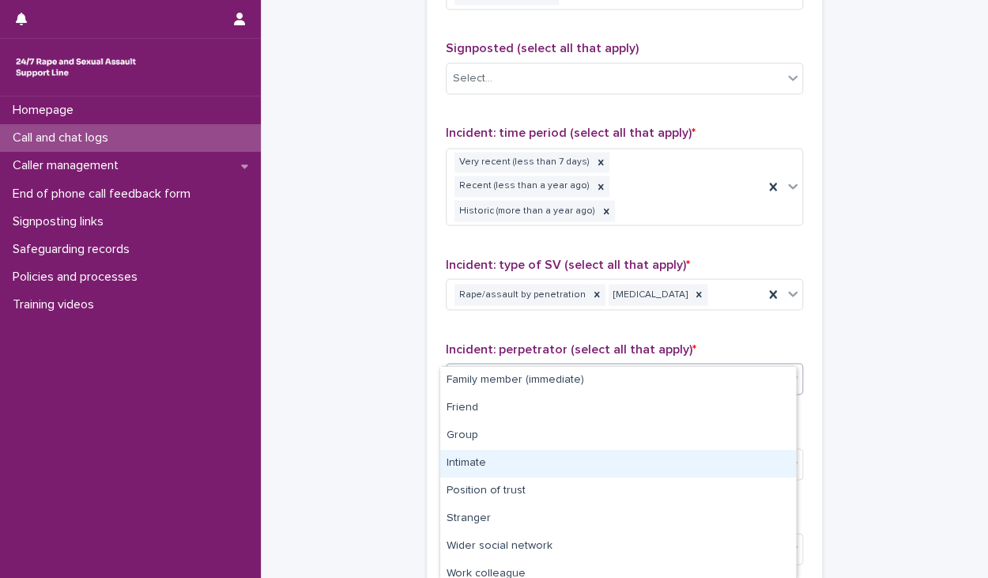
click at [487, 467] on div "Intimate" at bounding box center [618, 464] width 356 height 28
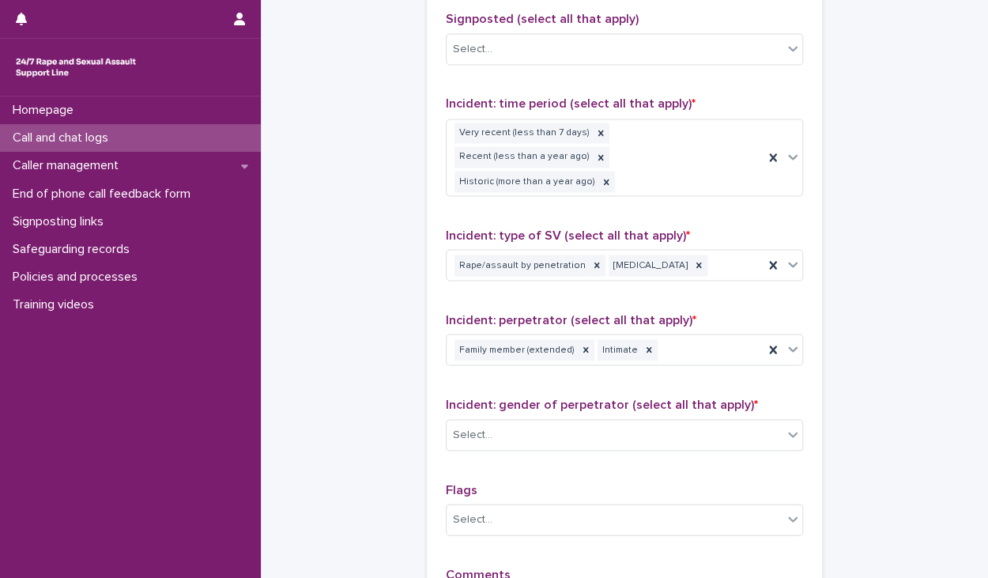
scroll to position [1116, 0]
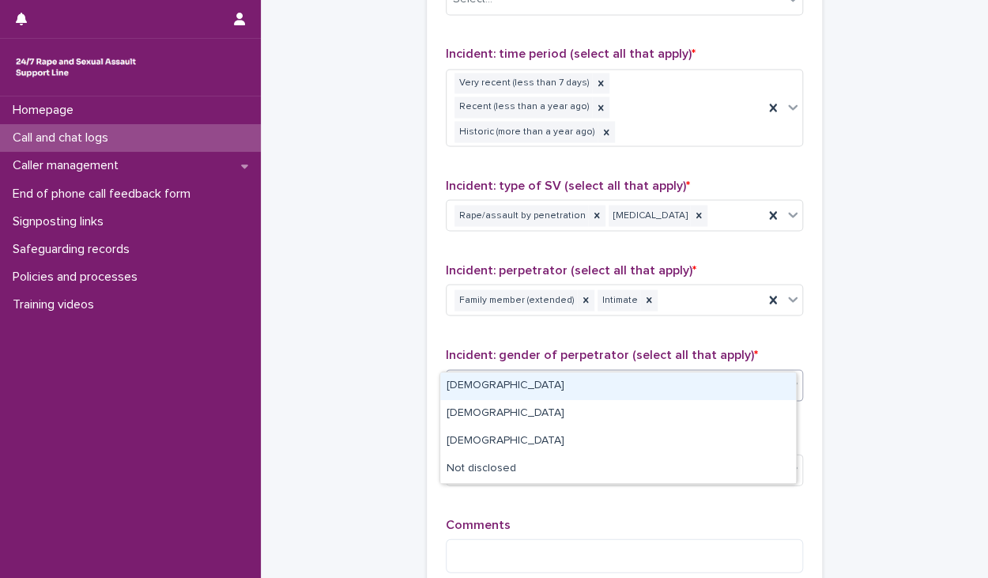
click at [547, 369] on div "Select..." at bounding box center [624, 385] width 357 height 32
click at [479, 391] on div "[DEMOGRAPHIC_DATA]" at bounding box center [618, 386] width 356 height 28
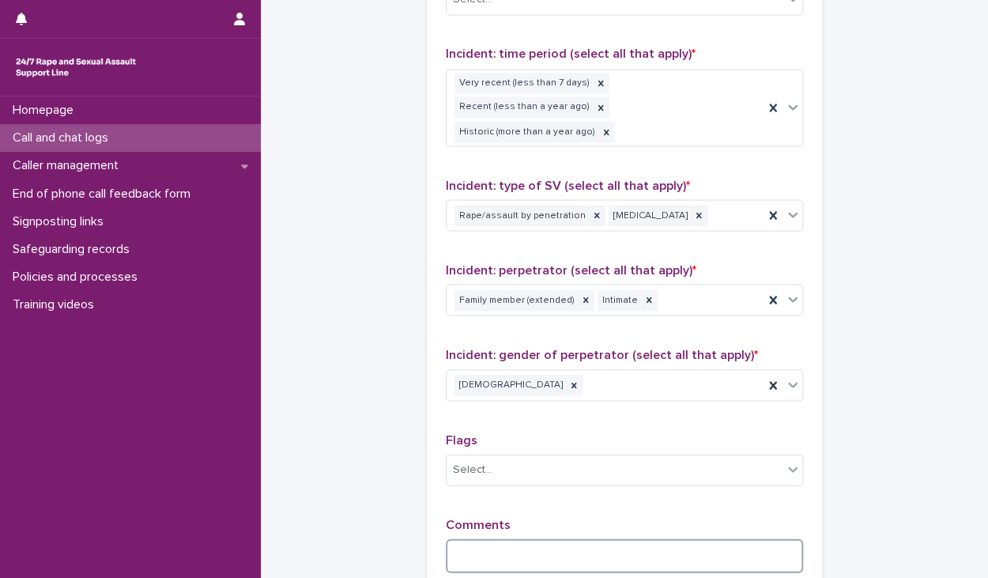
click at [489, 538] on textarea at bounding box center [624, 555] width 357 height 34
type textarea "*"
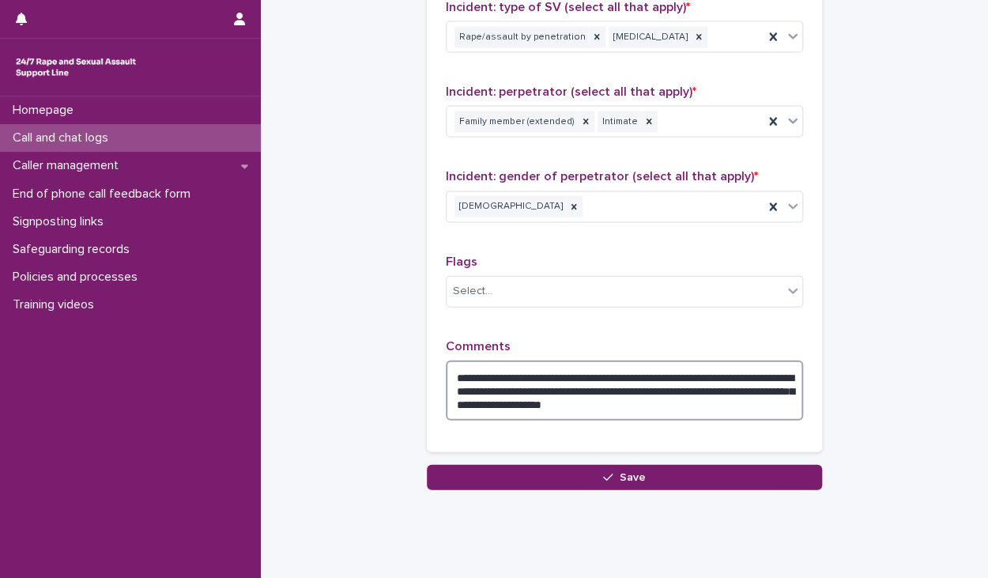
scroll to position [1300, 0]
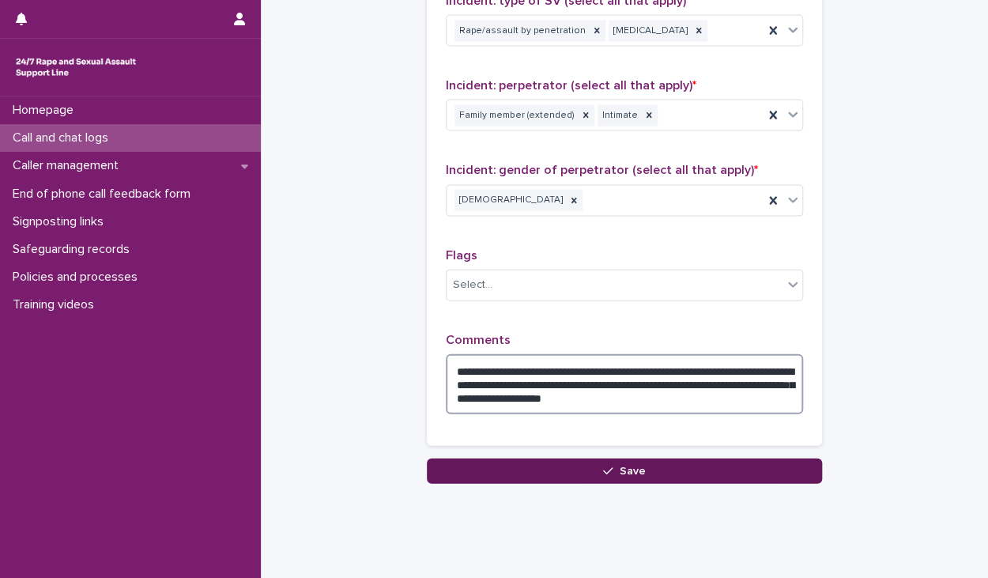
type textarea "**********"
click at [673, 458] on button "Save" at bounding box center [624, 470] width 395 height 25
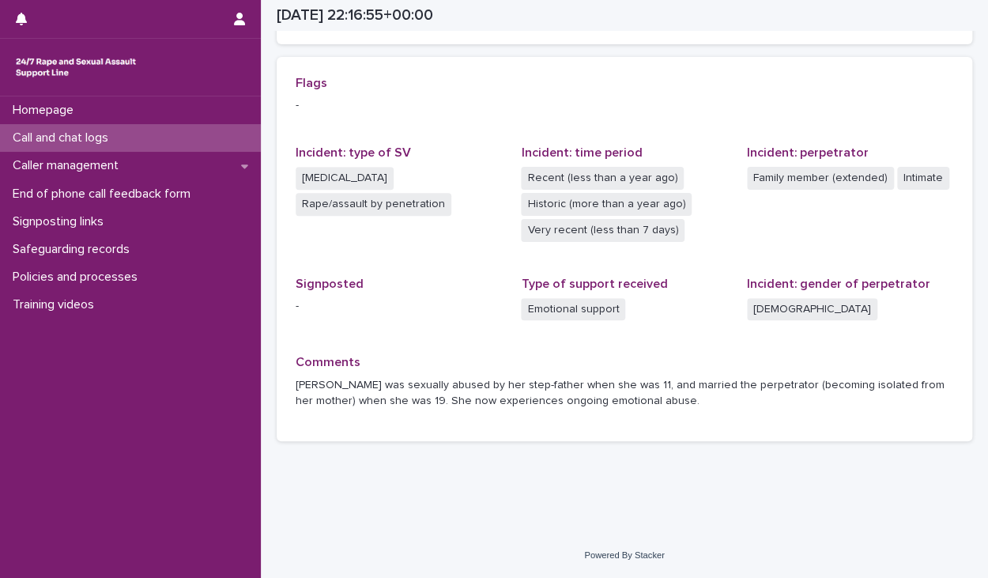
scroll to position [329, 0]
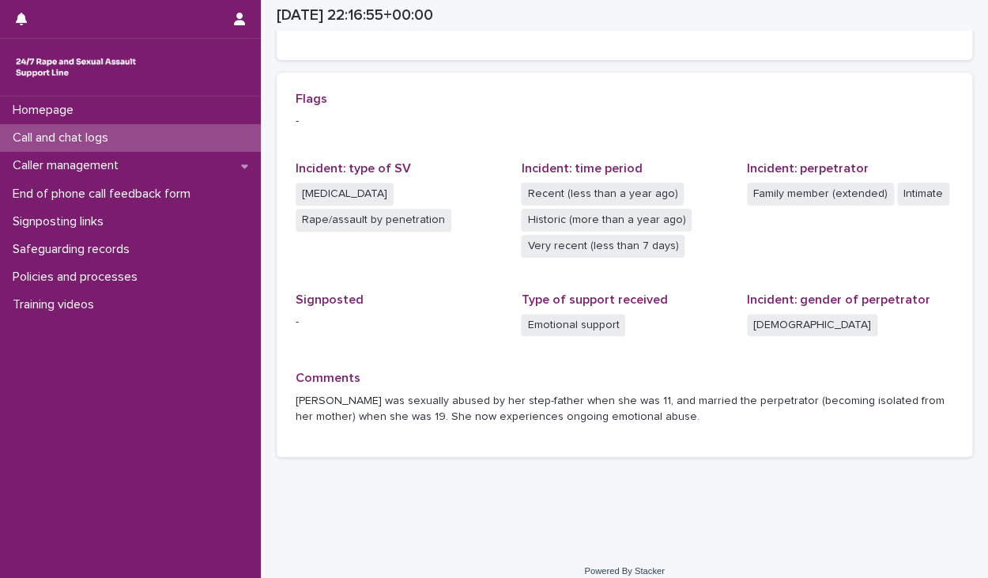
click at [88, 134] on p "Call and chat logs" at bounding box center [63, 137] width 115 height 15
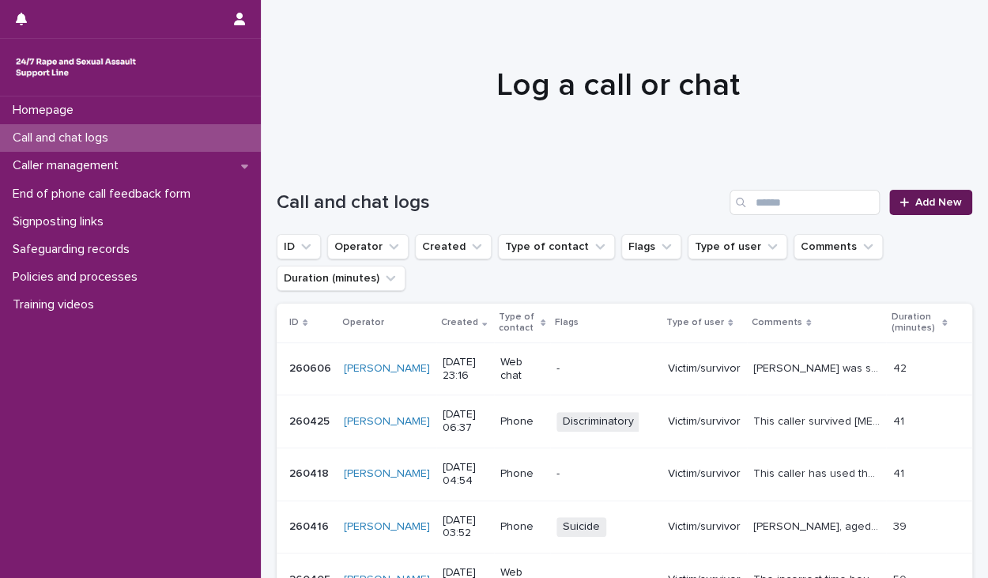
click at [896, 210] on link "Add New" at bounding box center [930, 202] width 83 height 25
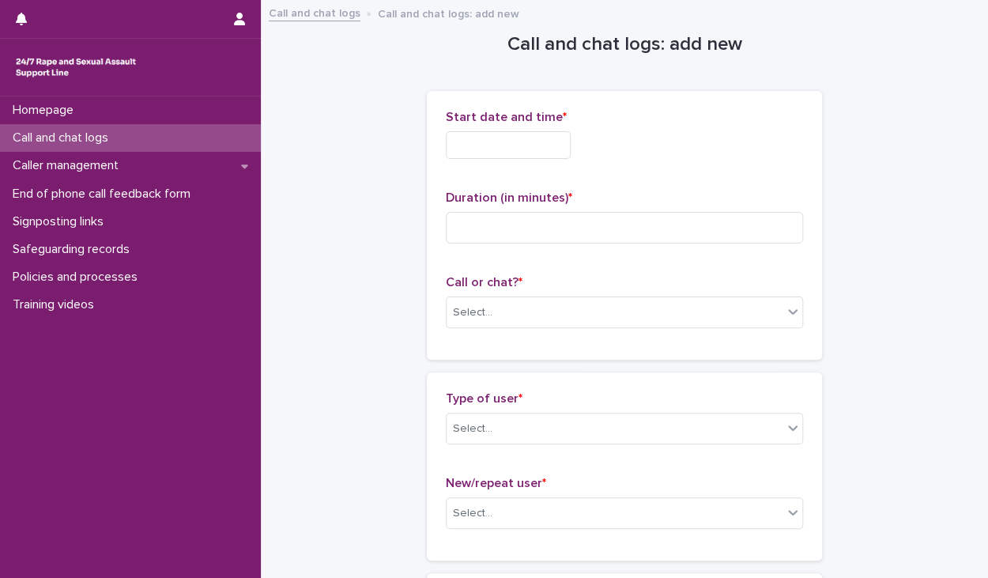
click at [482, 139] on input "text" at bounding box center [508, 145] width 125 height 28
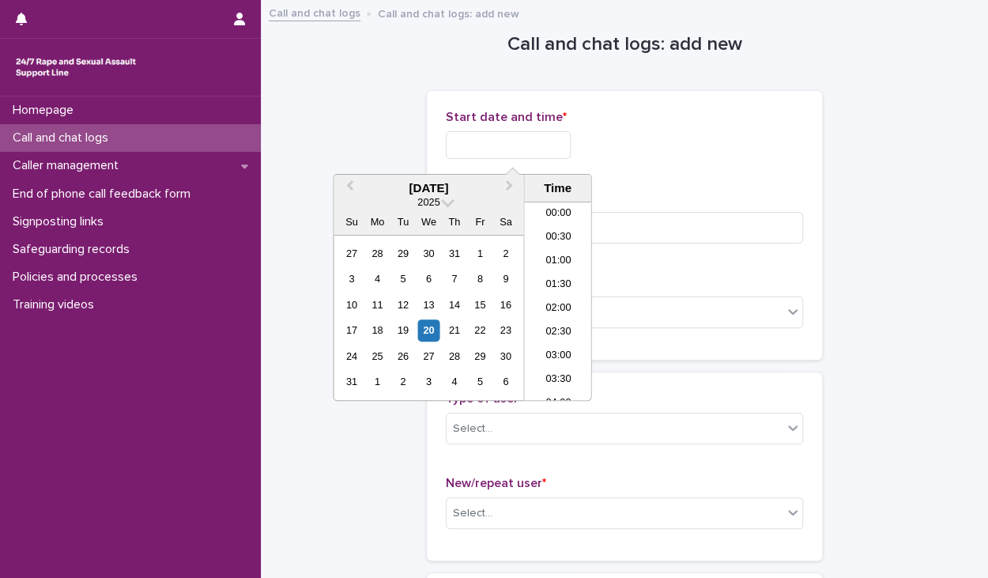
scroll to position [939, 0]
click at [556, 361] on li "23:00" at bounding box center [557, 365] width 67 height 24
drag, startPoint x: 514, startPoint y: 140, endPoint x: 542, endPoint y: 145, distance: 28.2
click at [542, 145] on input "**********" at bounding box center [508, 145] width 125 height 28
type input "**********"
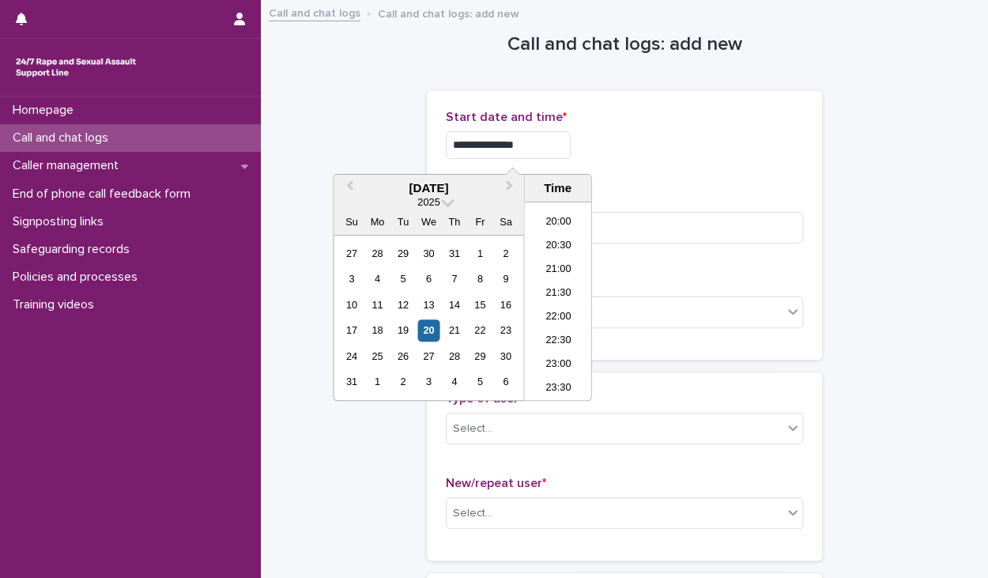
click at [660, 152] on div "**********" at bounding box center [624, 145] width 357 height 28
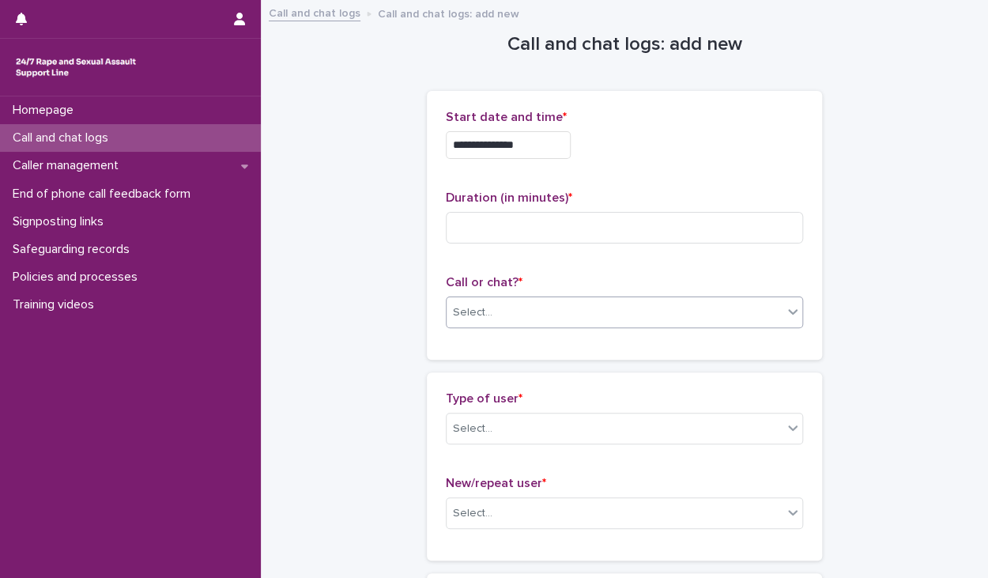
click at [477, 302] on div "Select..." at bounding box center [614, 312] width 336 height 26
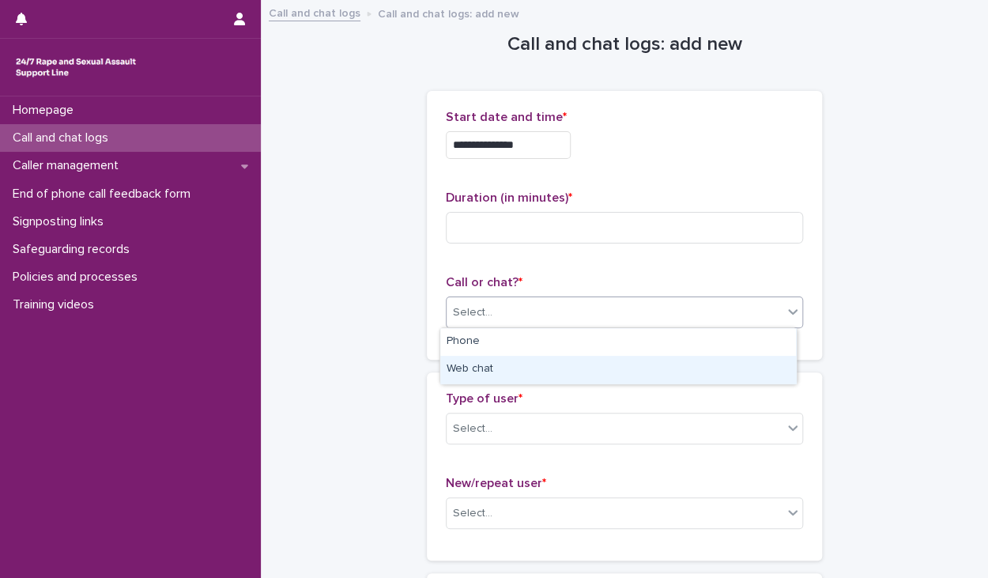
click at [457, 374] on div "Web chat" at bounding box center [618, 370] width 356 height 28
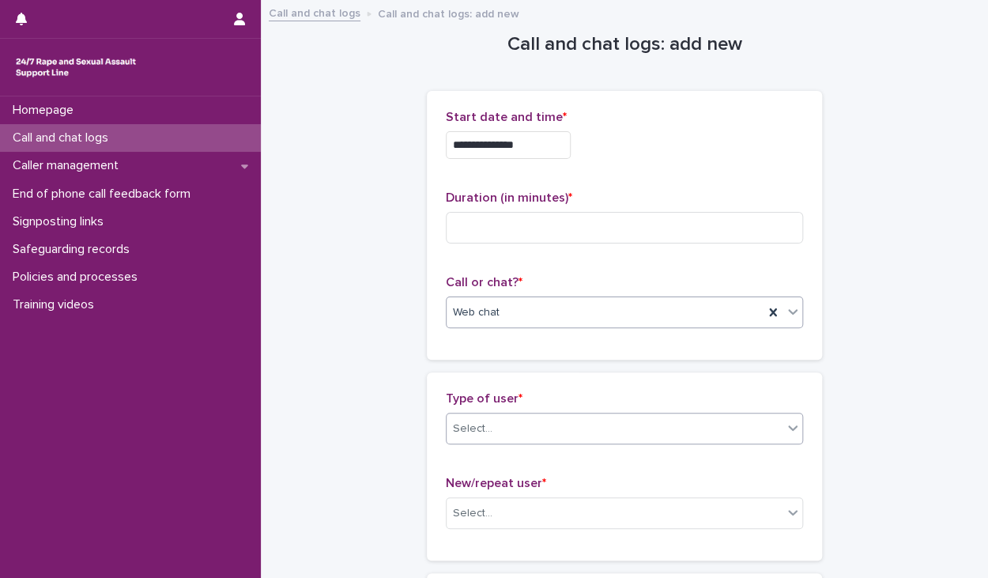
click at [533, 427] on div "Select..." at bounding box center [614, 429] width 336 height 26
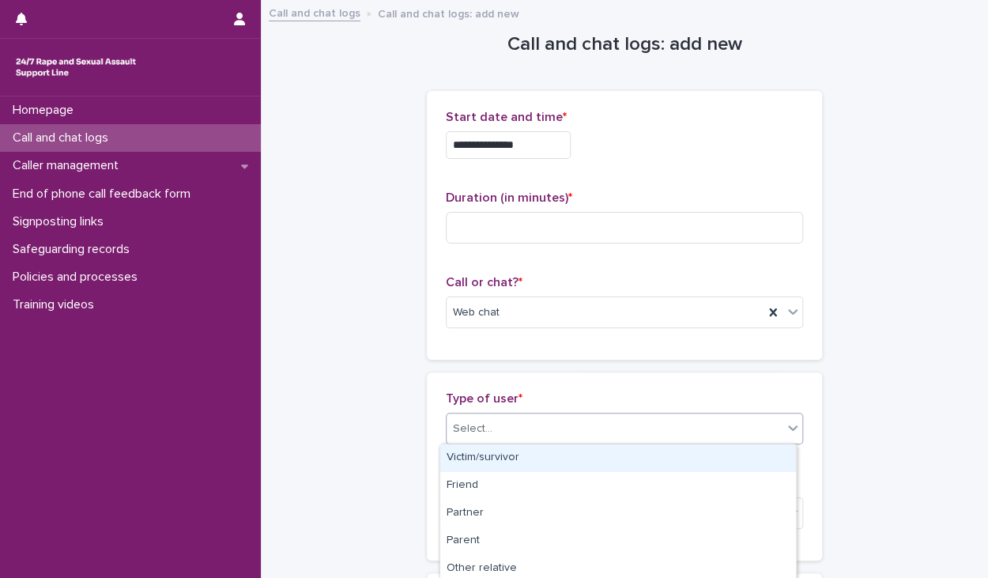
click at [474, 461] on div "Victim/survivor" at bounding box center [618, 458] width 356 height 28
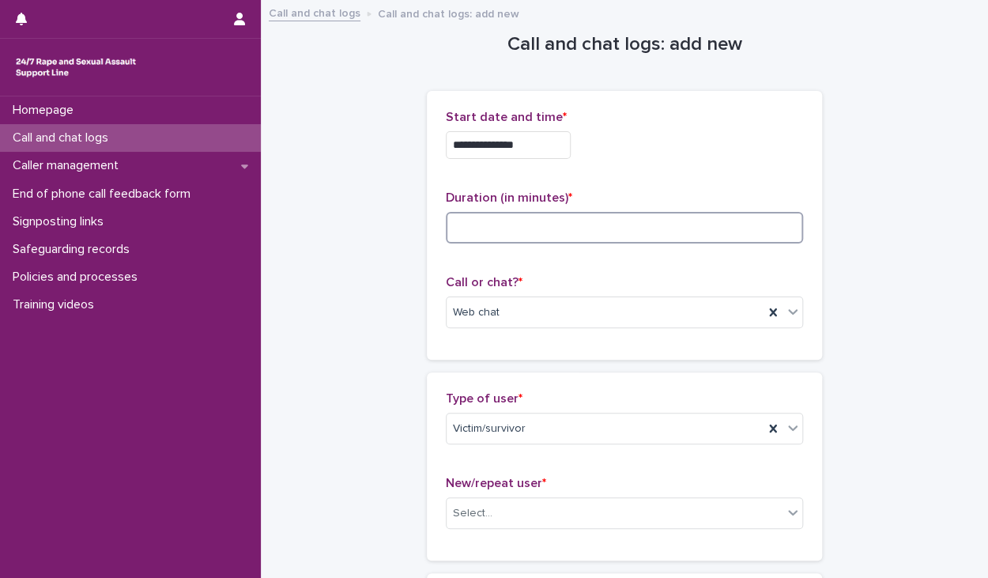
click at [581, 219] on input at bounding box center [624, 228] width 357 height 32
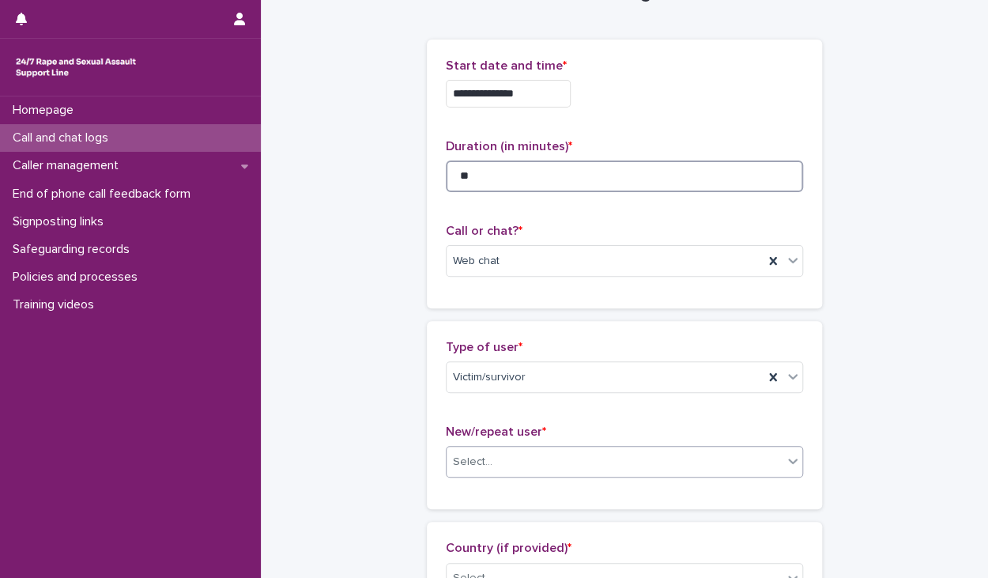
scroll to position [79, 0]
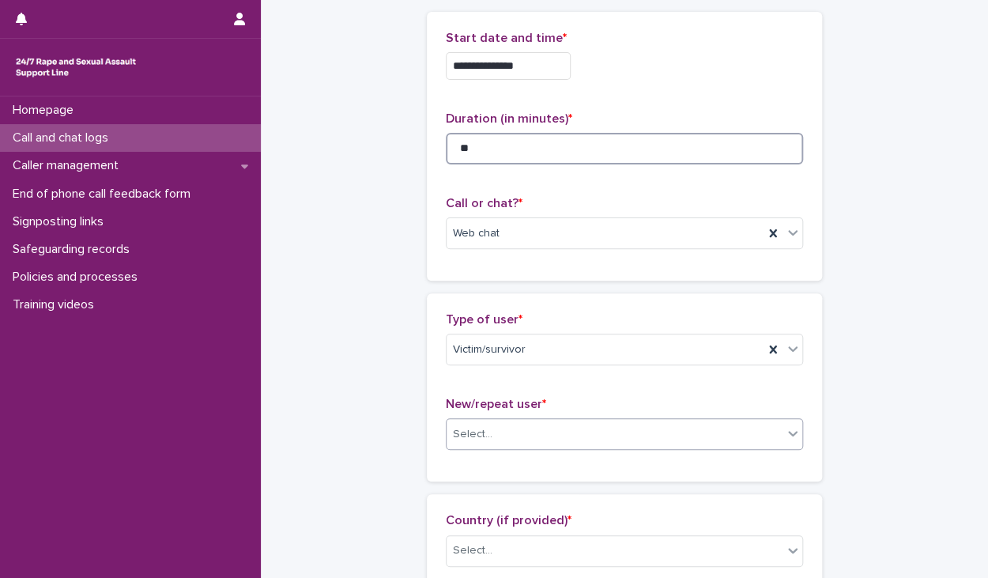
type input "**"
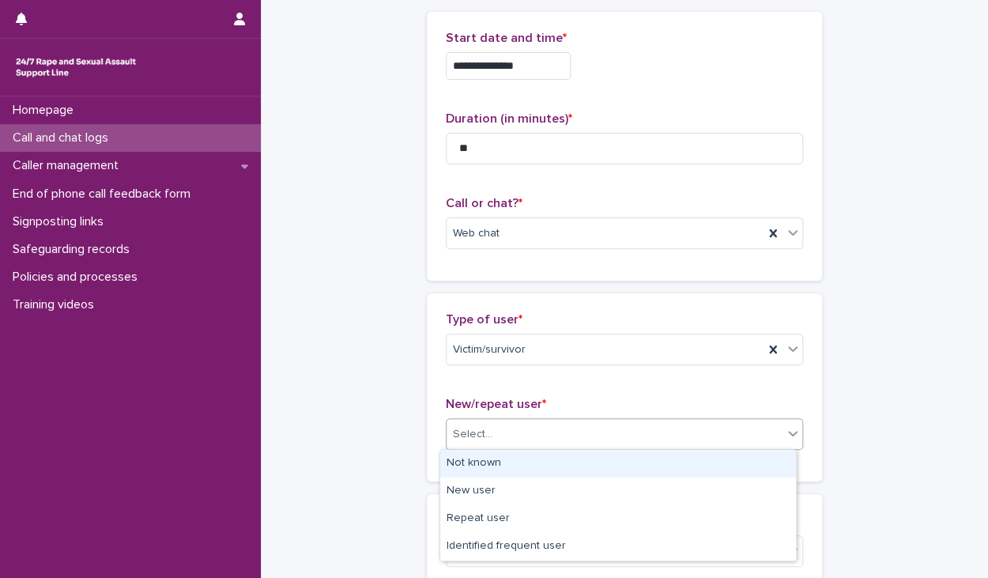
click at [465, 438] on div "Select..." at bounding box center [473, 434] width 40 height 17
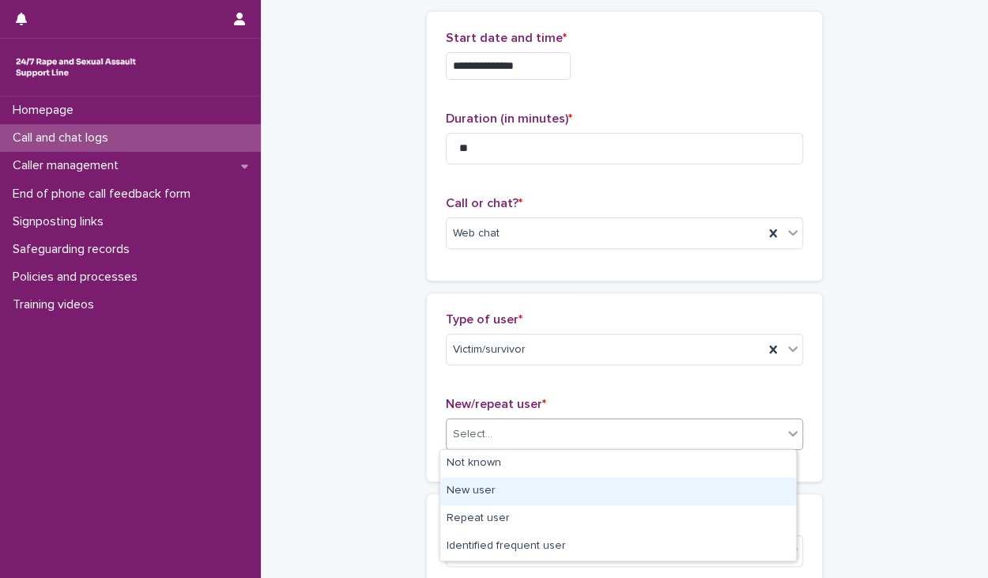
click at [474, 485] on div "New user" at bounding box center [618, 491] width 356 height 28
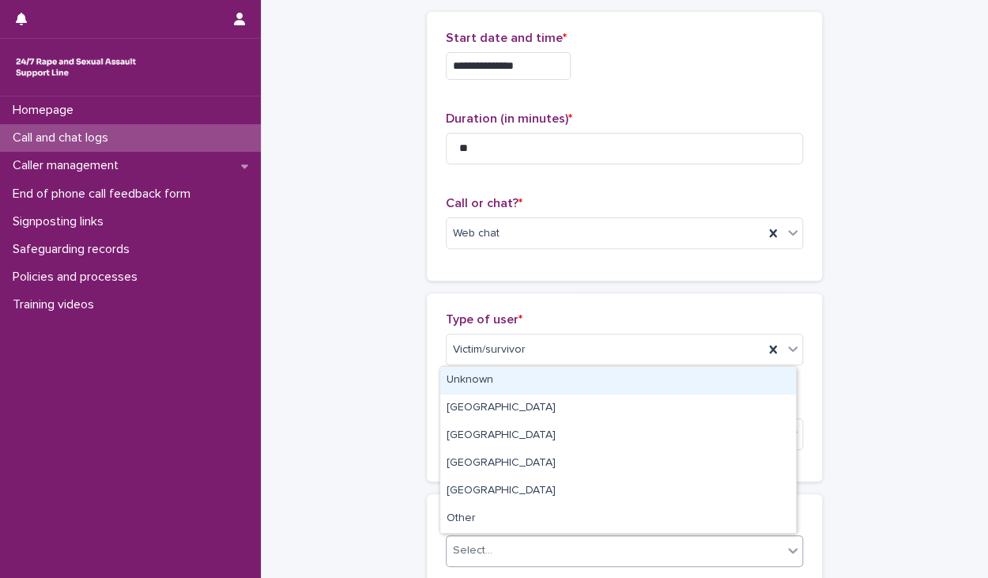
drag, startPoint x: 469, startPoint y: 545, endPoint x: 467, endPoint y: 533, distance: 12.1
click at [469, 544] on div "Select..." at bounding box center [473, 550] width 40 height 17
click at [464, 378] on div "Unknown" at bounding box center [618, 381] width 356 height 28
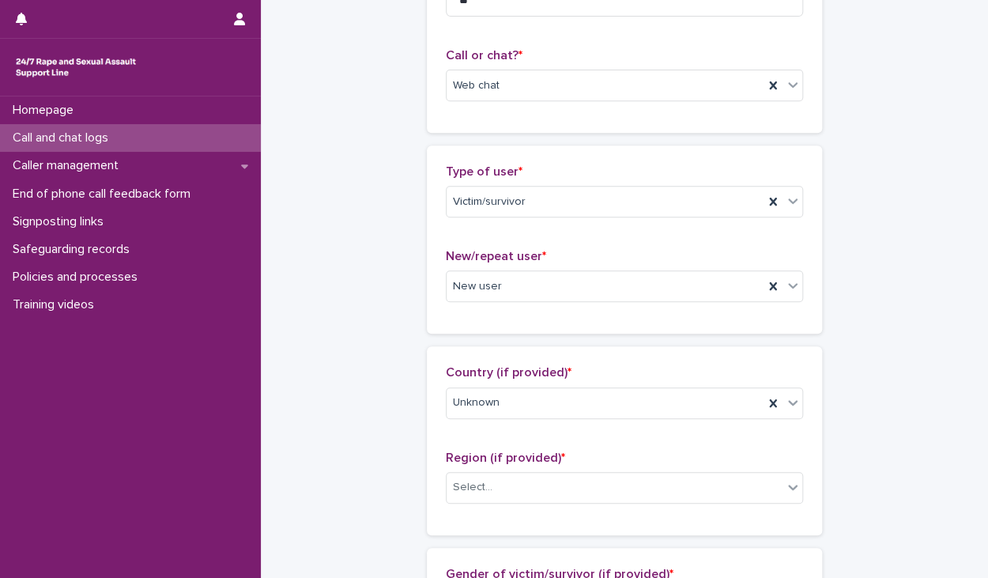
scroll to position [395, 0]
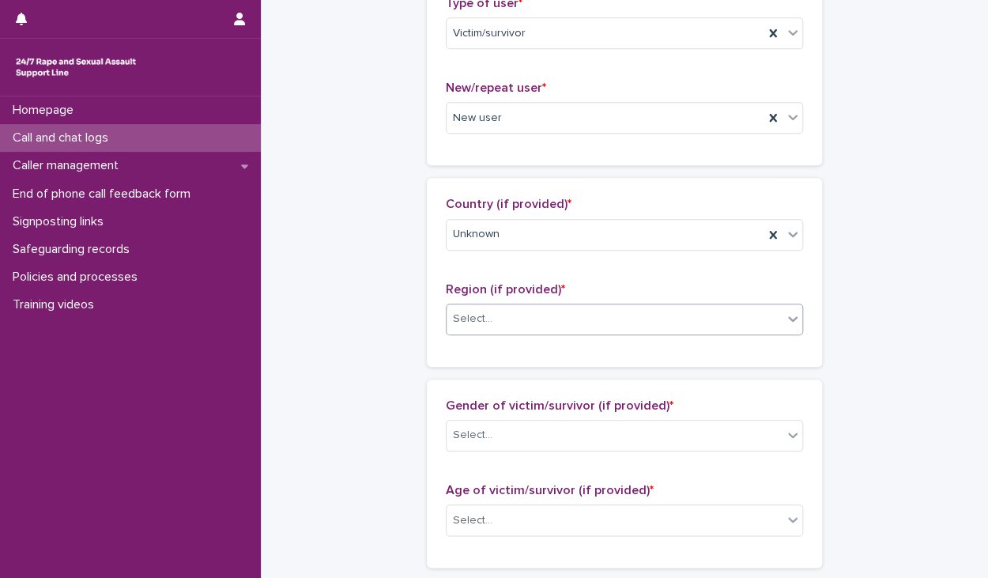
click at [482, 322] on div "Select..." at bounding box center [473, 319] width 40 height 17
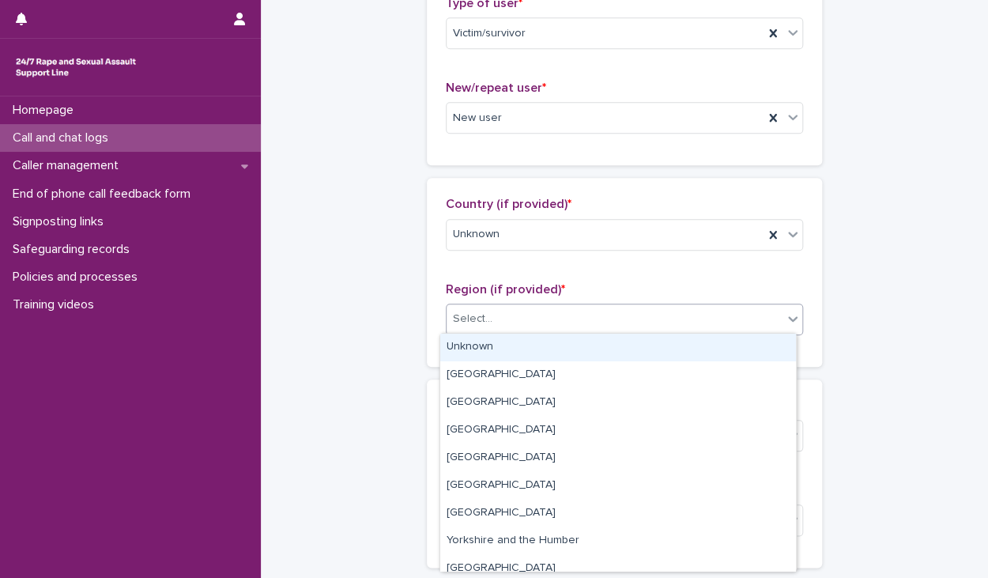
click at [466, 353] on div "Unknown" at bounding box center [618, 347] width 356 height 28
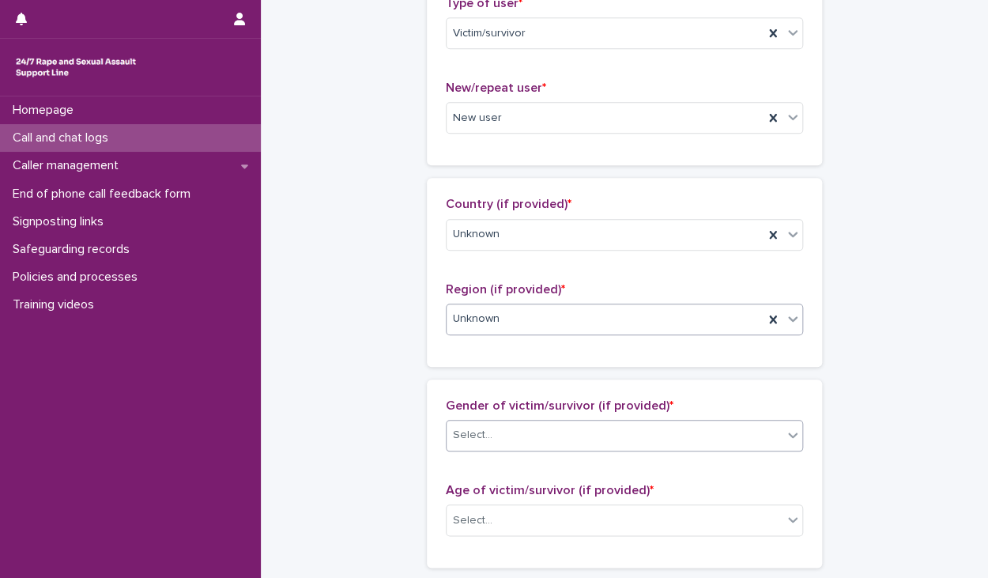
click at [453, 428] on div "Select..." at bounding box center [473, 435] width 40 height 17
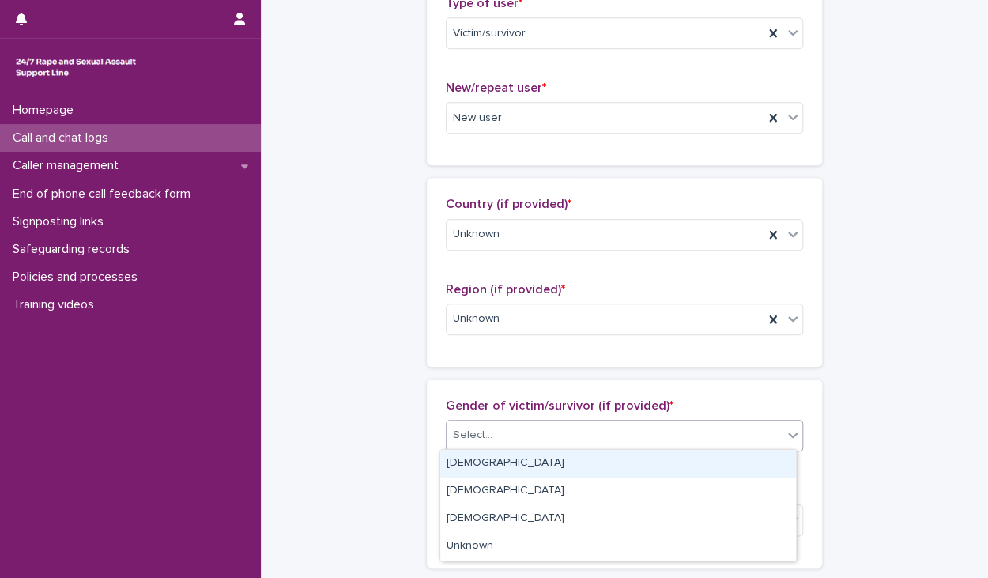
click at [449, 461] on div "[DEMOGRAPHIC_DATA]" at bounding box center [618, 464] width 356 height 28
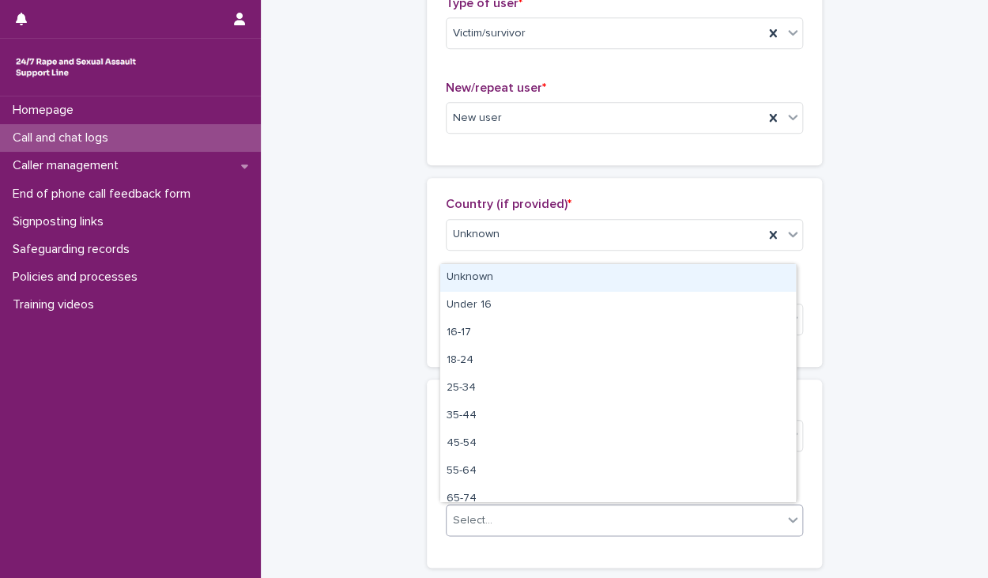
click at [458, 507] on div "Select..." at bounding box center [614, 520] width 336 height 26
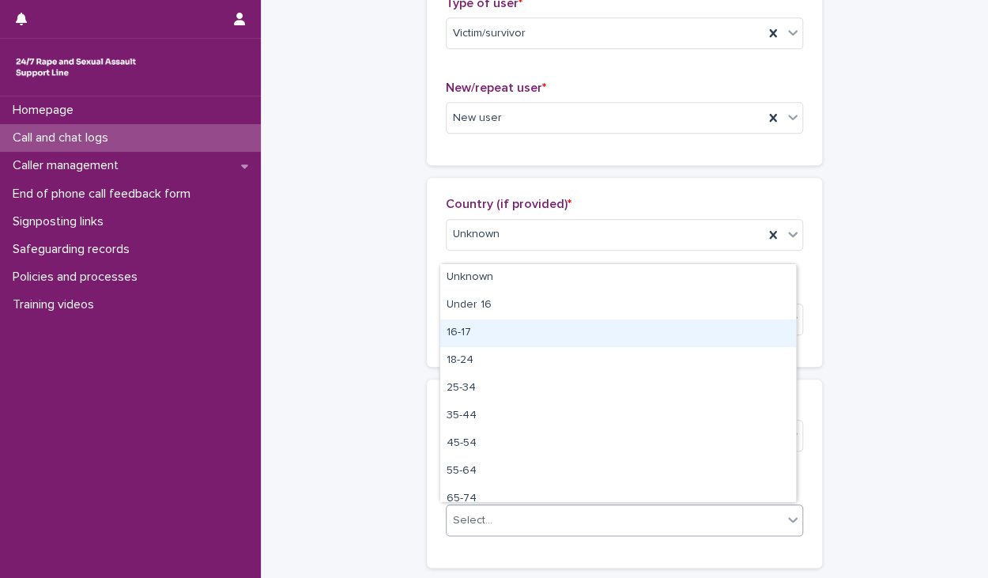
click at [473, 335] on div "16-17" at bounding box center [618, 333] width 356 height 28
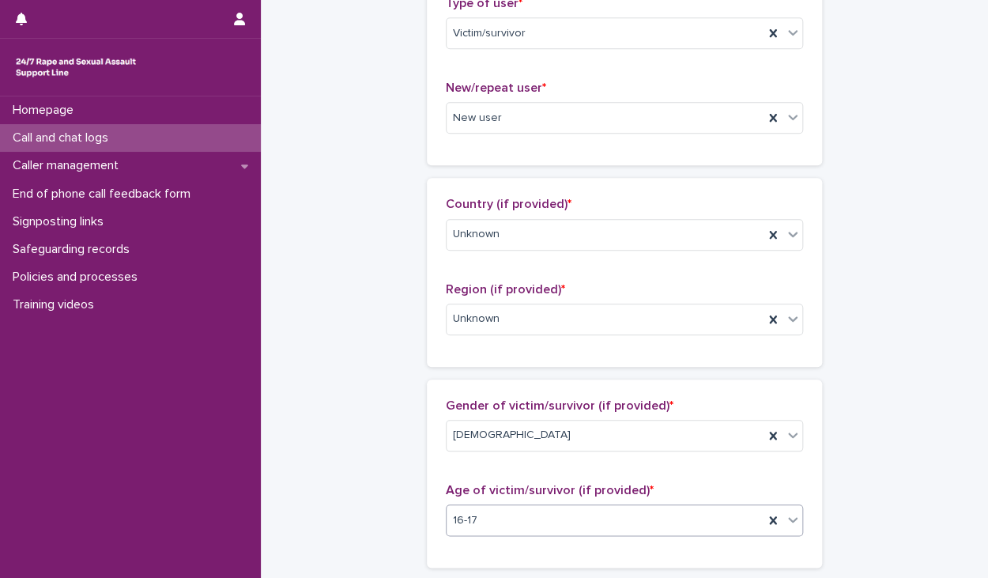
click at [332, 320] on div "**********" at bounding box center [624, 462] width 695 height 1710
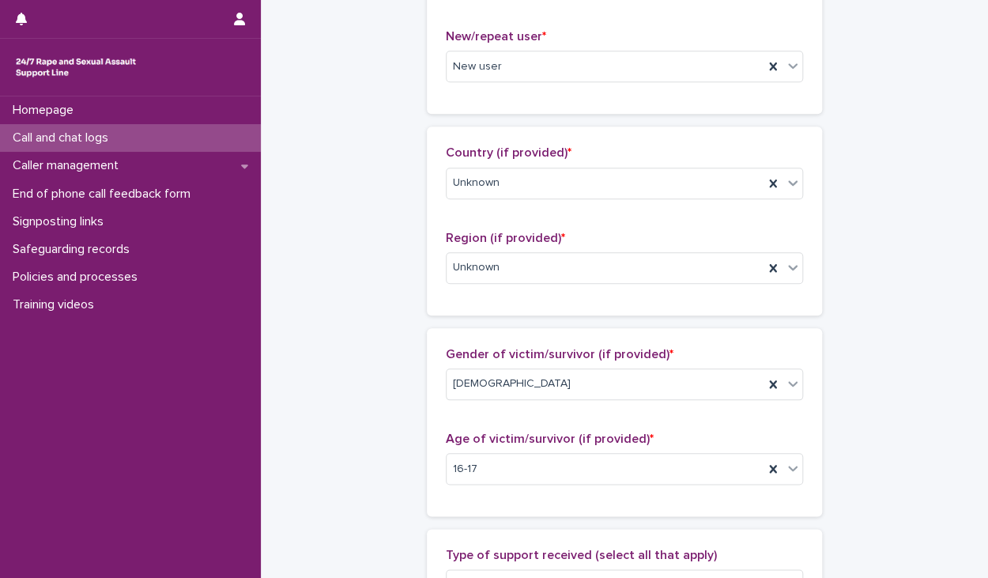
scroll to position [632, 0]
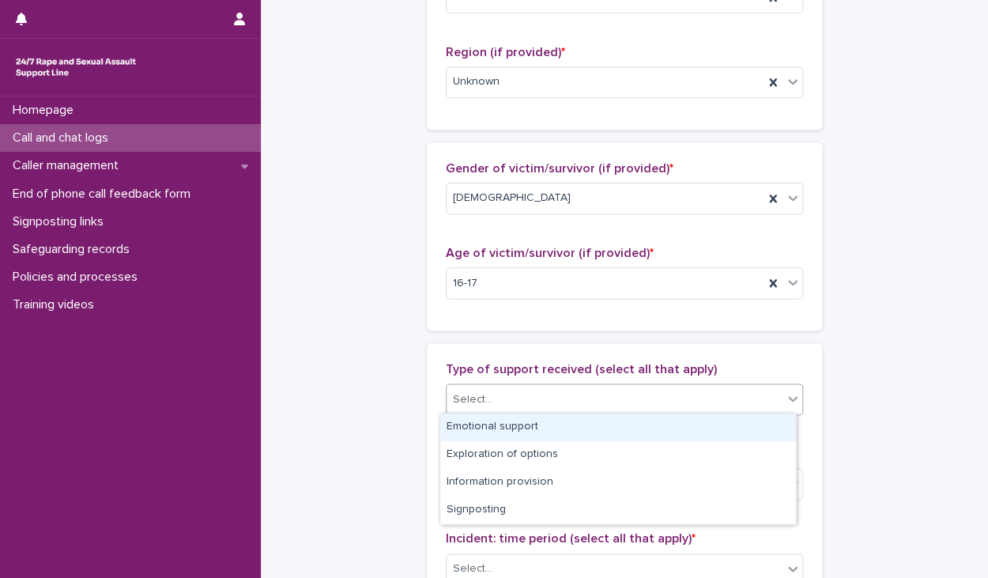
click at [489, 401] on div "Select..." at bounding box center [614, 399] width 336 height 26
click at [484, 422] on div "Emotional support" at bounding box center [618, 427] width 356 height 28
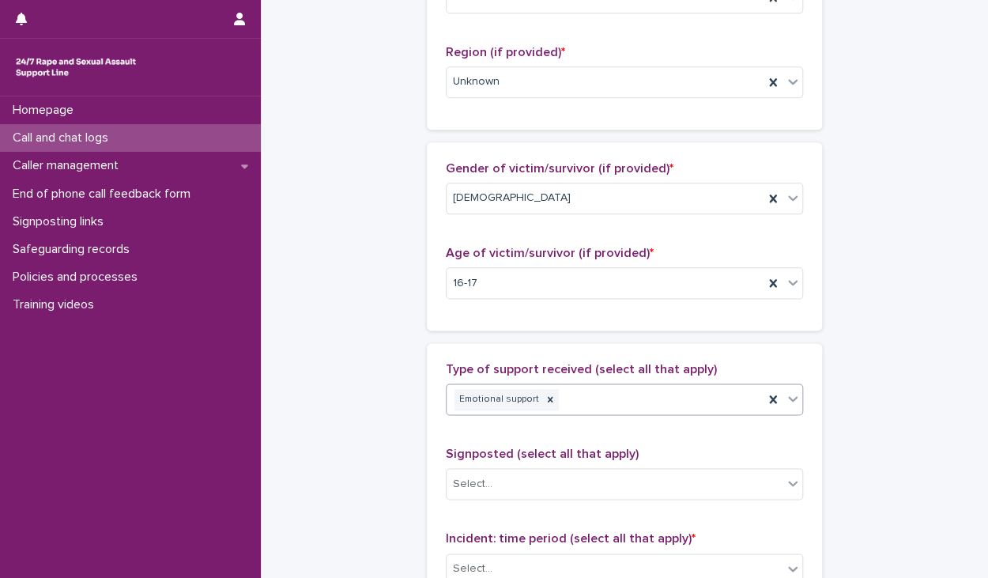
click at [676, 404] on div "Emotional support" at bounding box center [604, 400] width 317 height 28
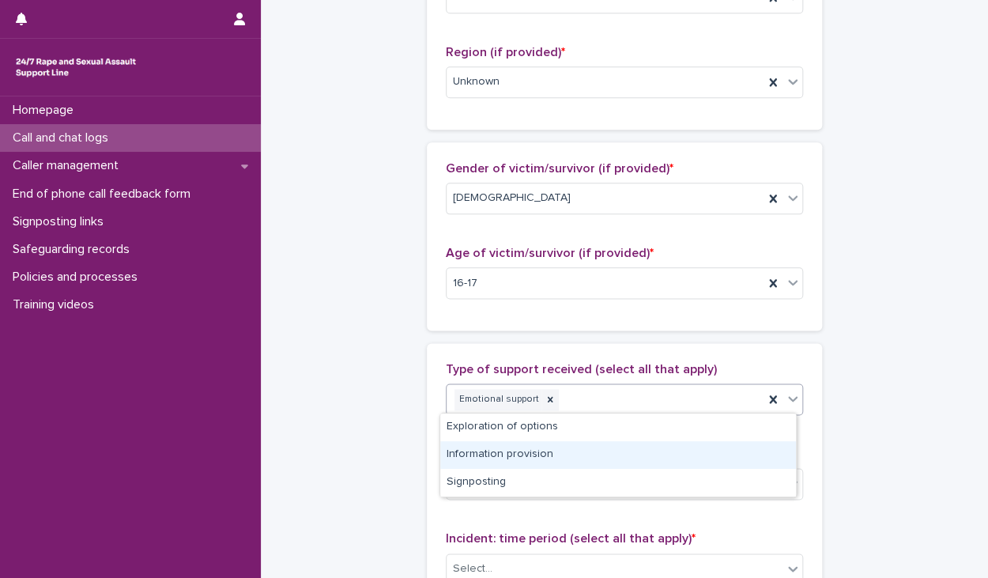
click at [633, 451] on div "Information provision" at bounding box center [618, 455] width 356 height 28
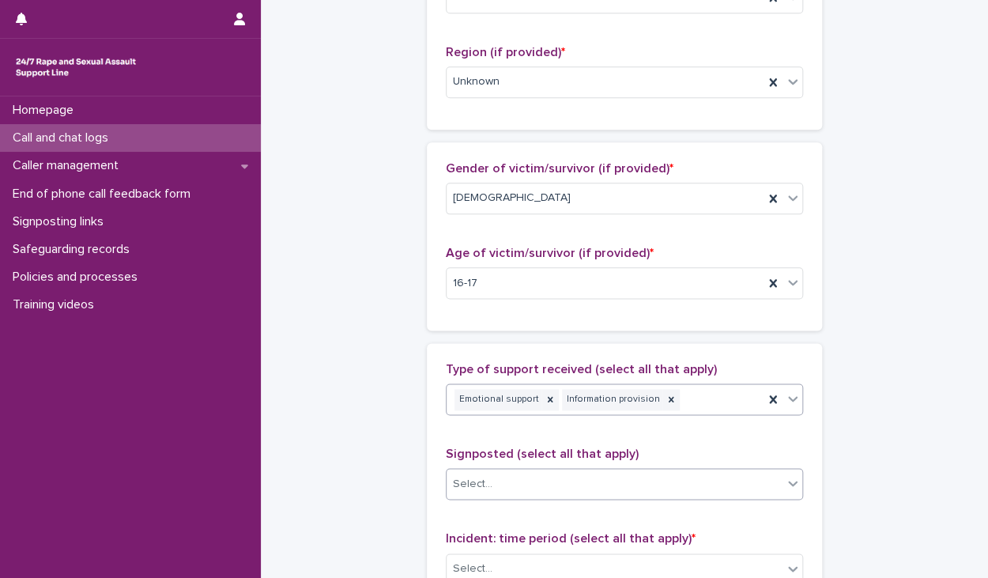
click at [544, 482] on div "Select..." at bounding box center [614, 484] width 336 height 26
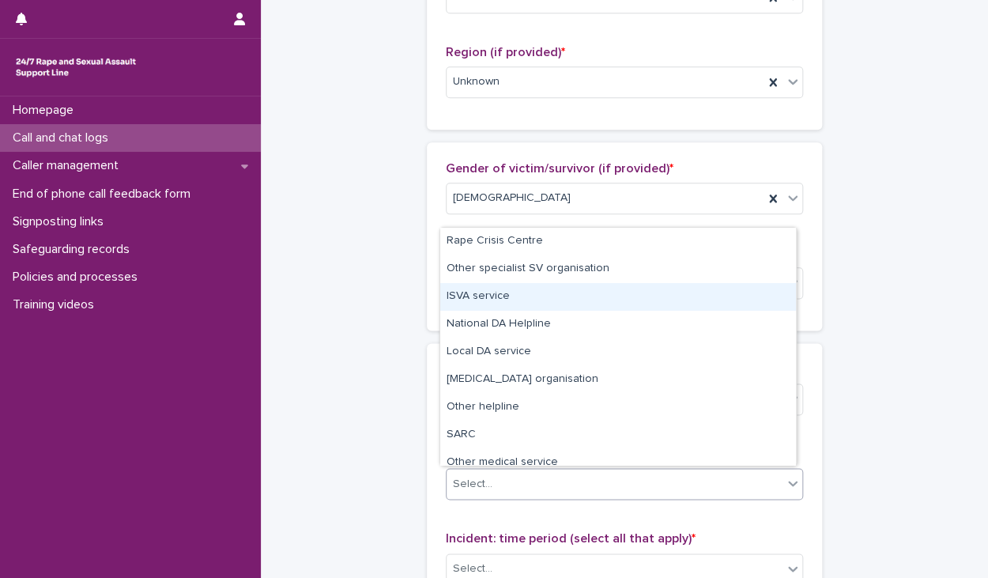
scroll to position [95, 0]
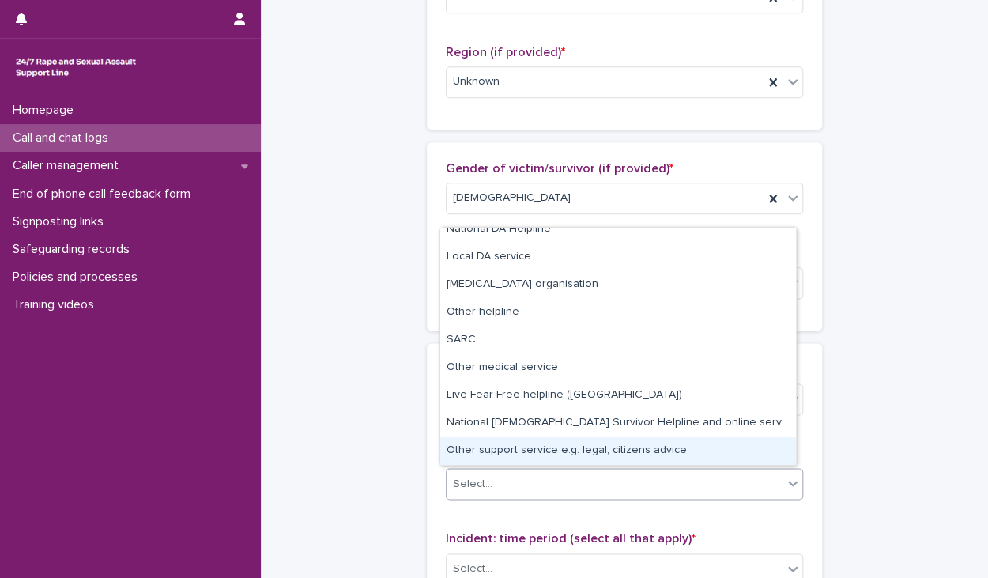
click at [531, 445] on div "Other support service e.g. legal, citizens advice" at bounding box center [618, 451] width 356 height 28
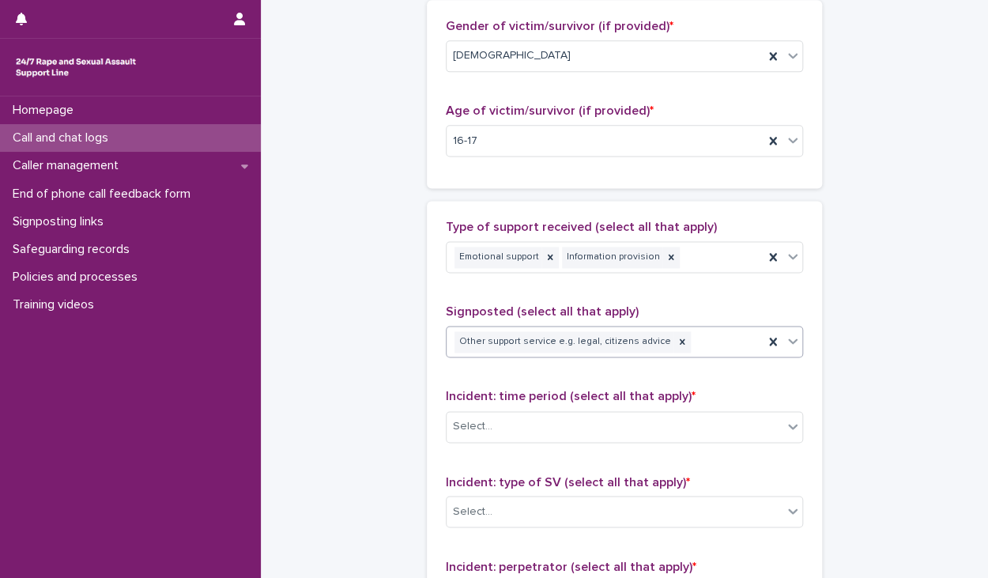
scroll to position [790, 0]
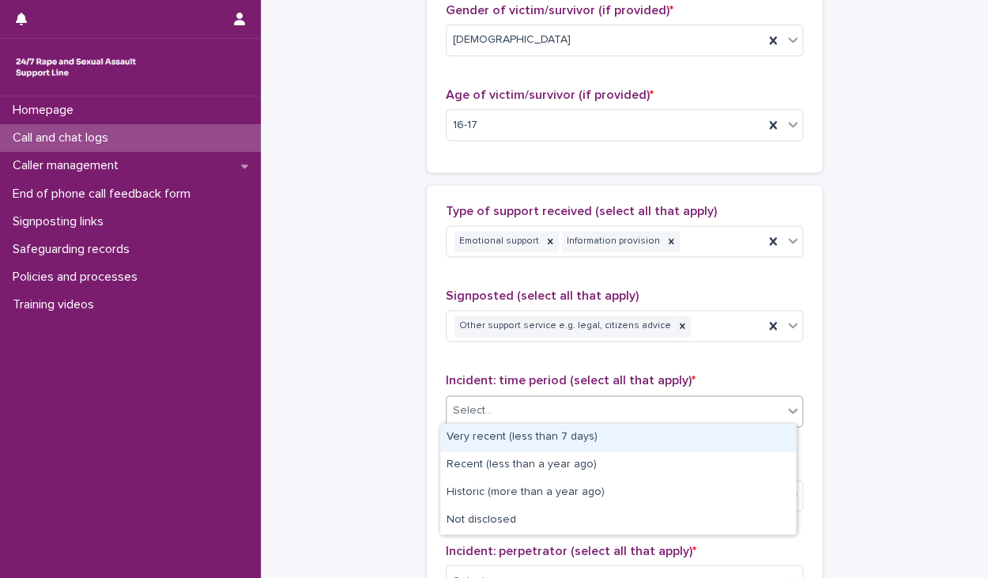
click at [493, 405] on div "Select..." at bounding box center [614, 410] width 336 height 26
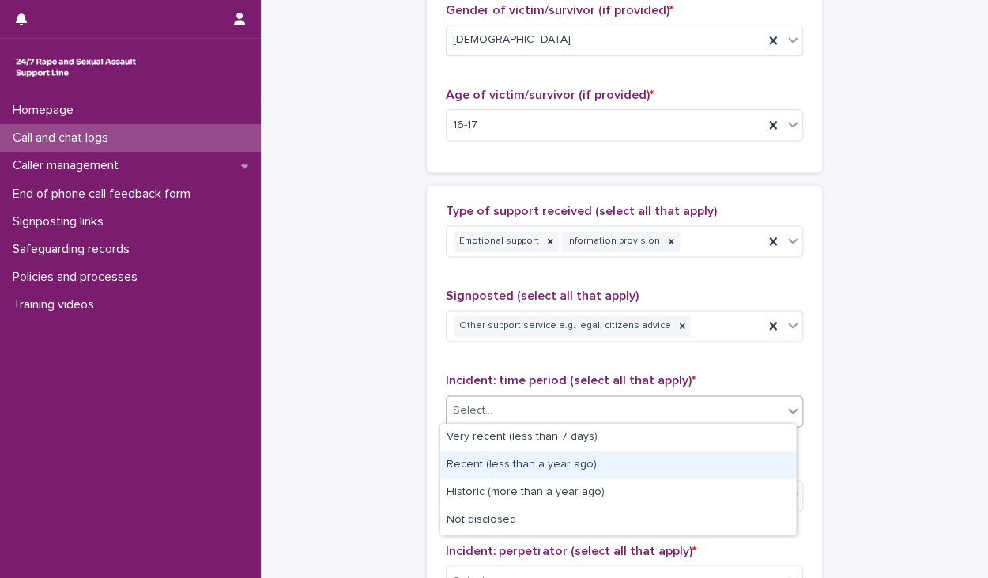
click at [512, 469] on div "Recent (less than a year ago)" at bounding box center [618, 465] width 356 height 28
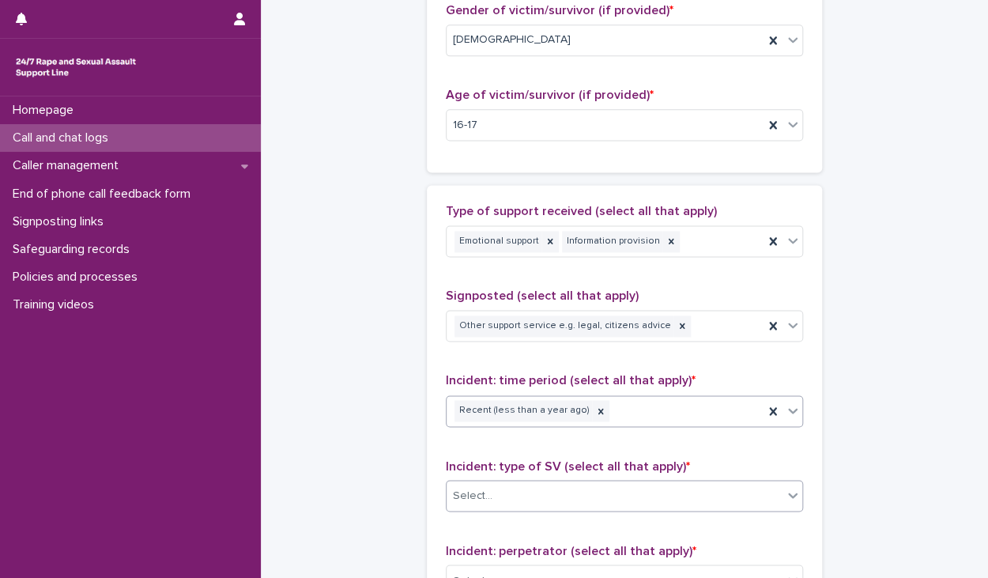
click at [495, 482] on div "Select..." at bounding box center [614, 495] width 336 height 26
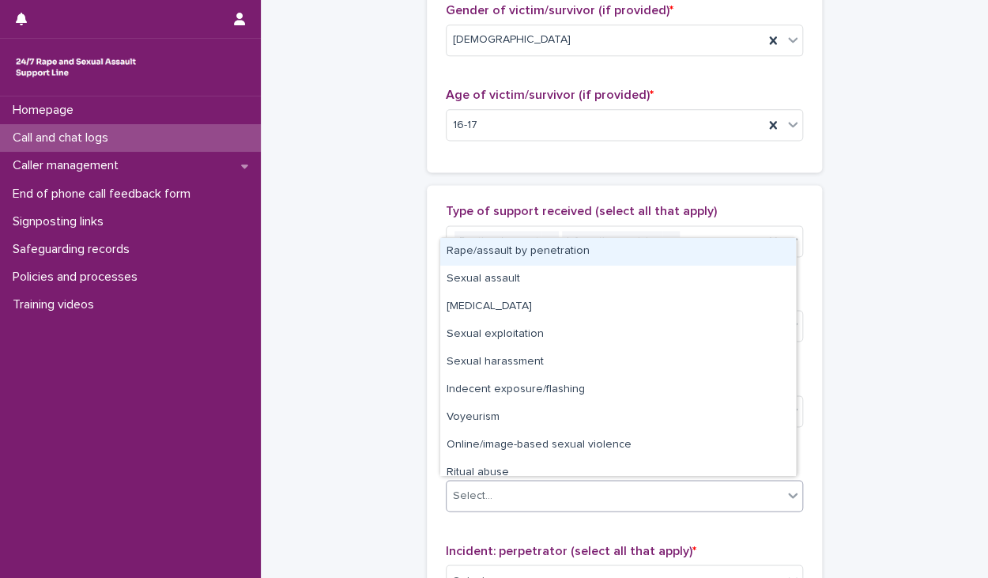
click at [490, 255] on div "Rape/assault by penetration" at bounding box center [618, 252] width 356 height 28
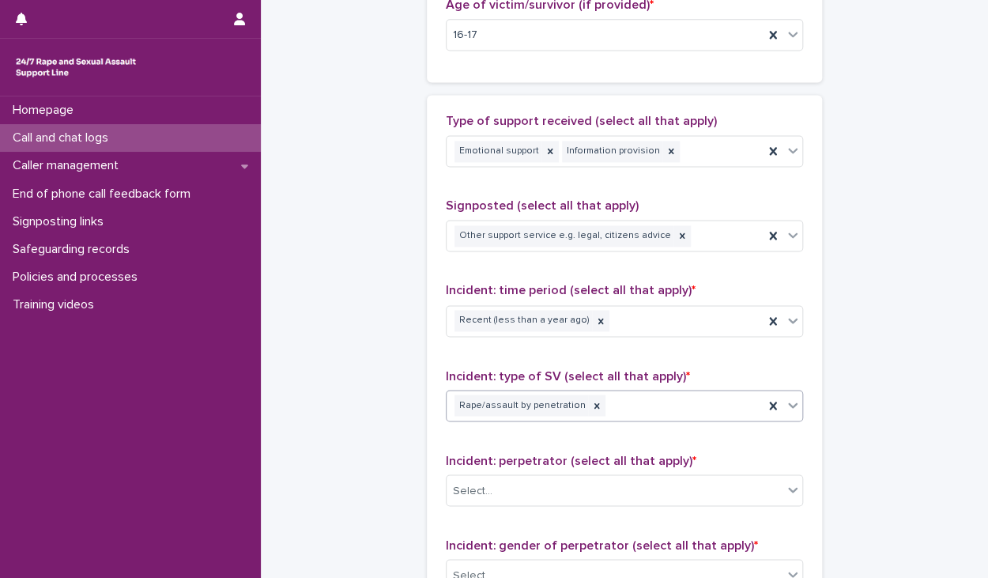
scroll to position [1027, 0]
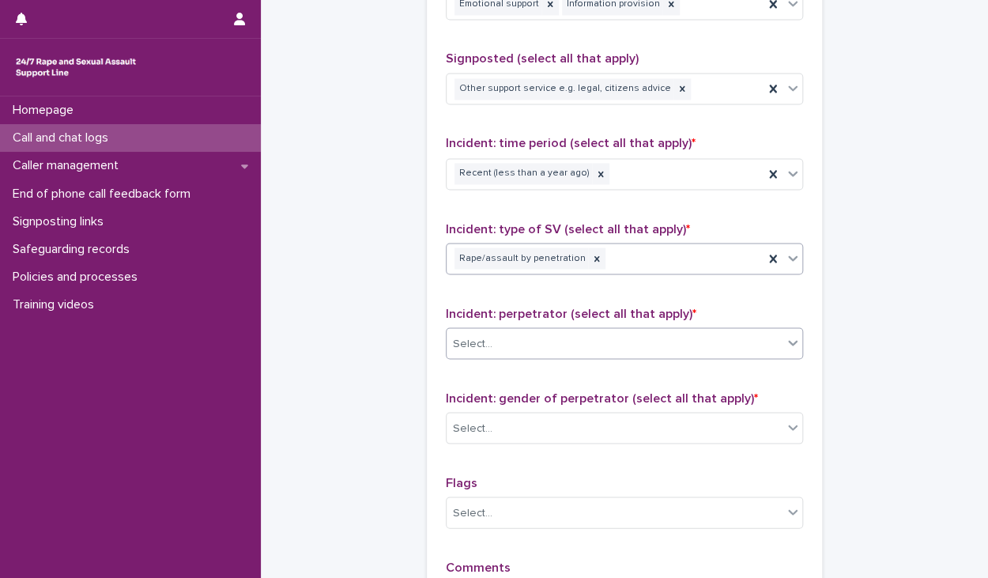
click at [479, 337] on div "Select..." at bounding box center [473, 343] width 40 height 17
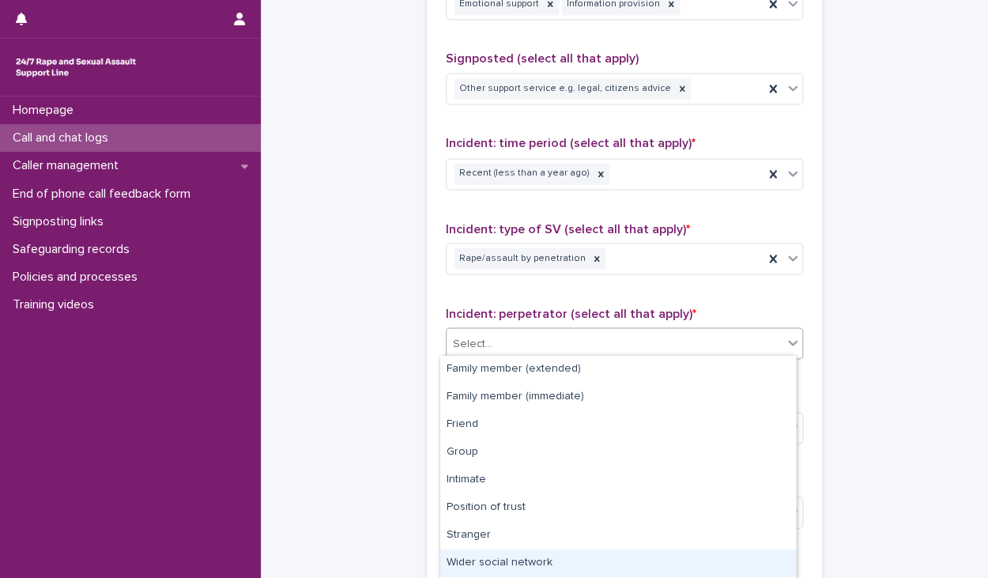
click at [515, 558] on div "Wider social network" at bounding box center [618, 563] width 356 height 28
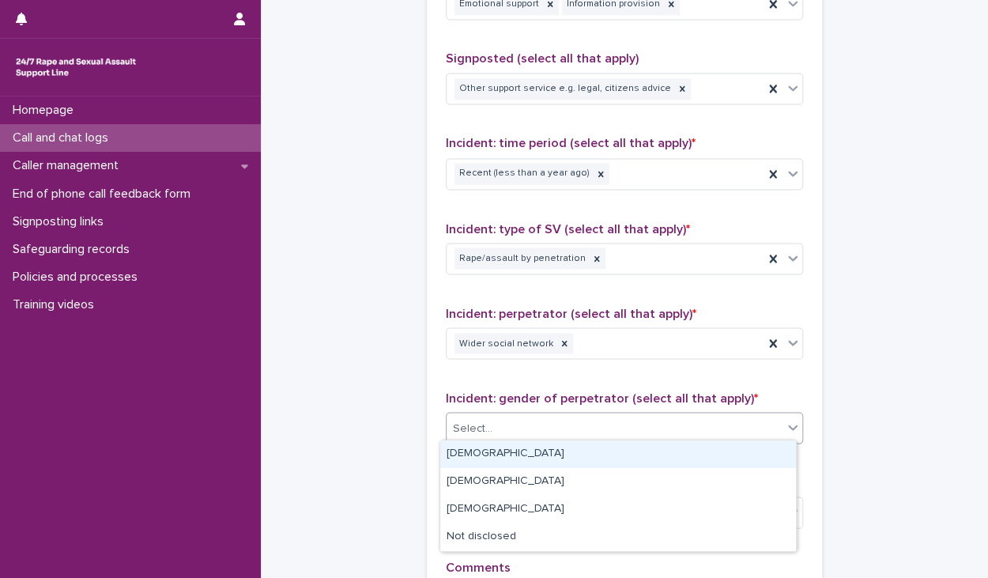
click at [468, 434] on div "Select..." at bounding box center [614, 428] width 336 height 26
click at [453, 457] on div "[DEMOGRAPHIC_DATA]" at bounding box center [618, 454] width 356 height 28
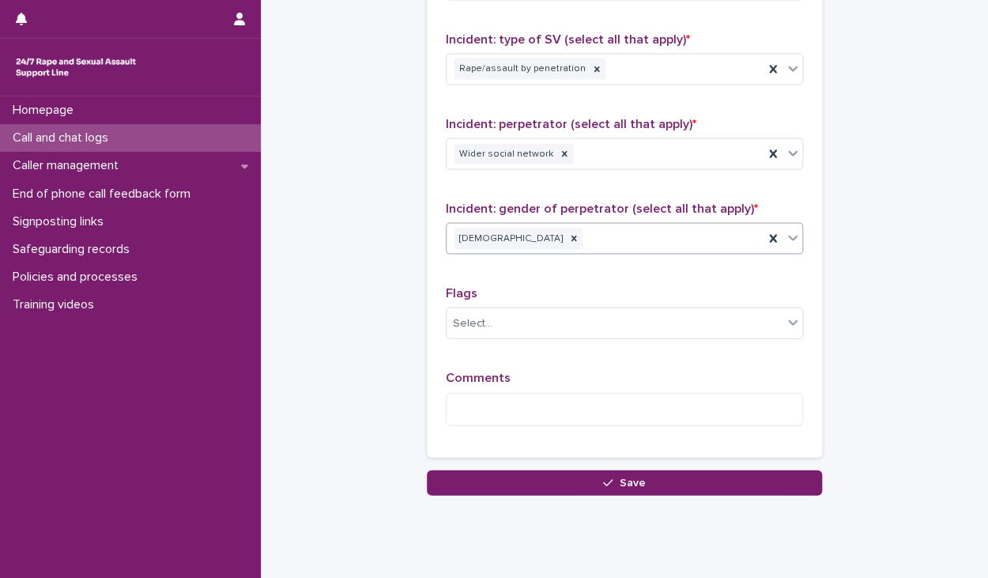
scroll to position [1252, 0]
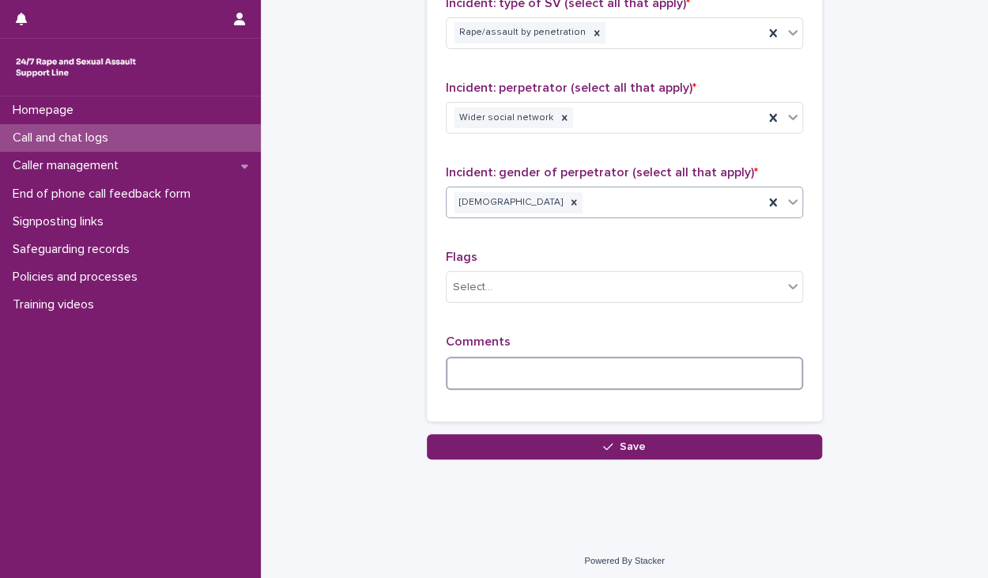
click at [493, 371] on textarea at bounding box center [624, 373] width 357 height 34
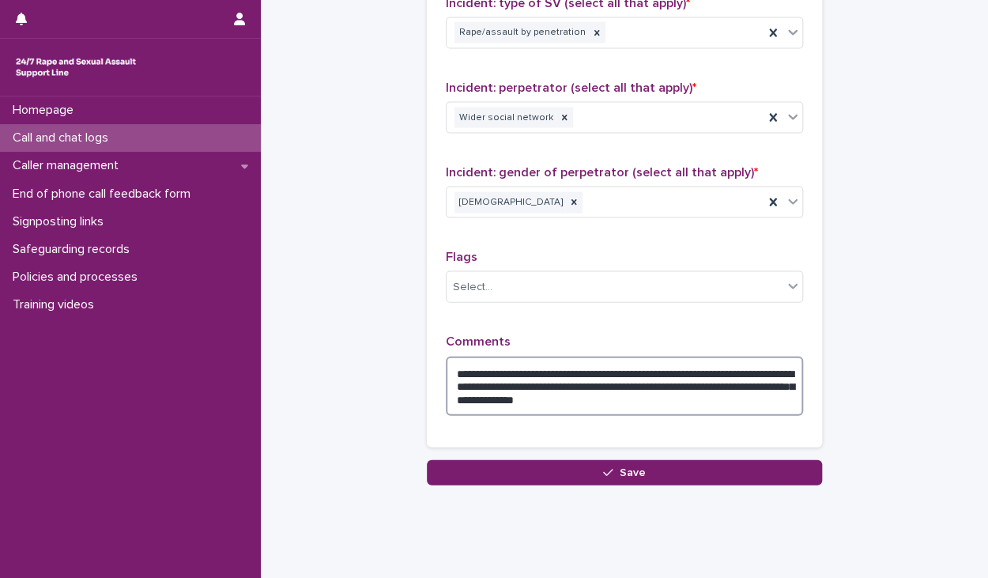
paste textarea "**********"
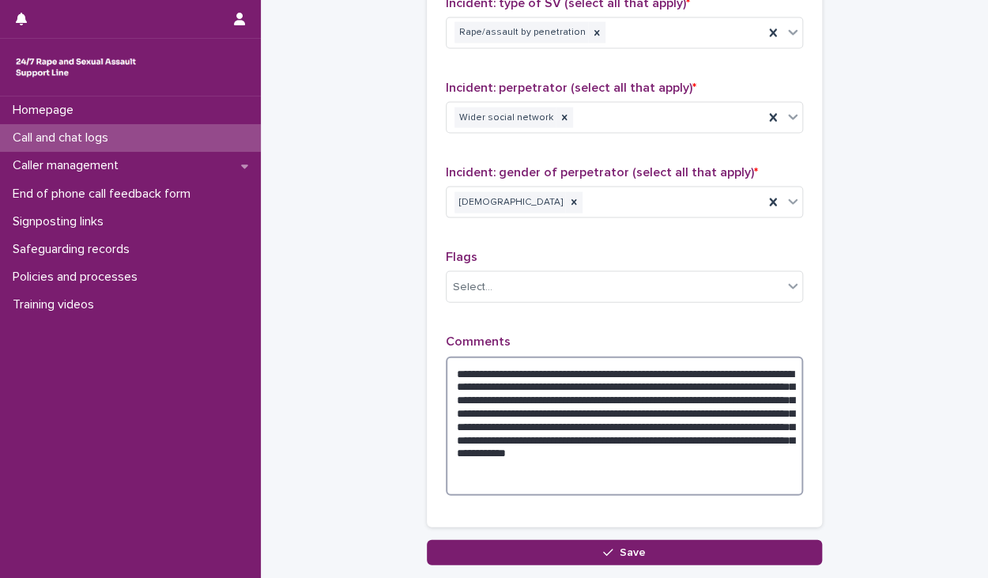
type textarea "**********"
click at [679, 529] on div "Loading... Saving… Type of support received (select all that apply) Emotional s…" at bounding box center [624, 131] width 395 height 817
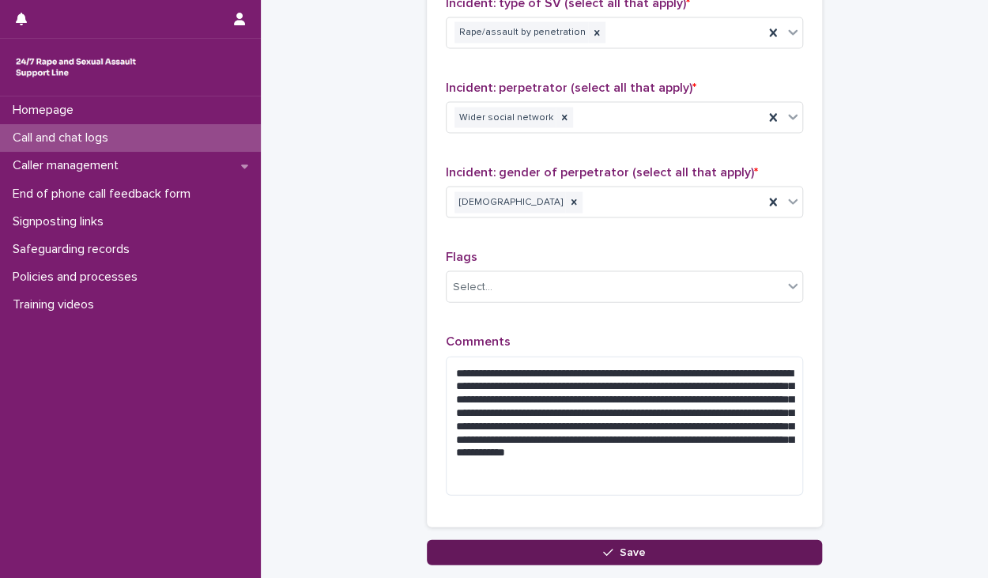
click at [619, 540] on button "Save" at bounding box center [624, 552] width 395 height 25
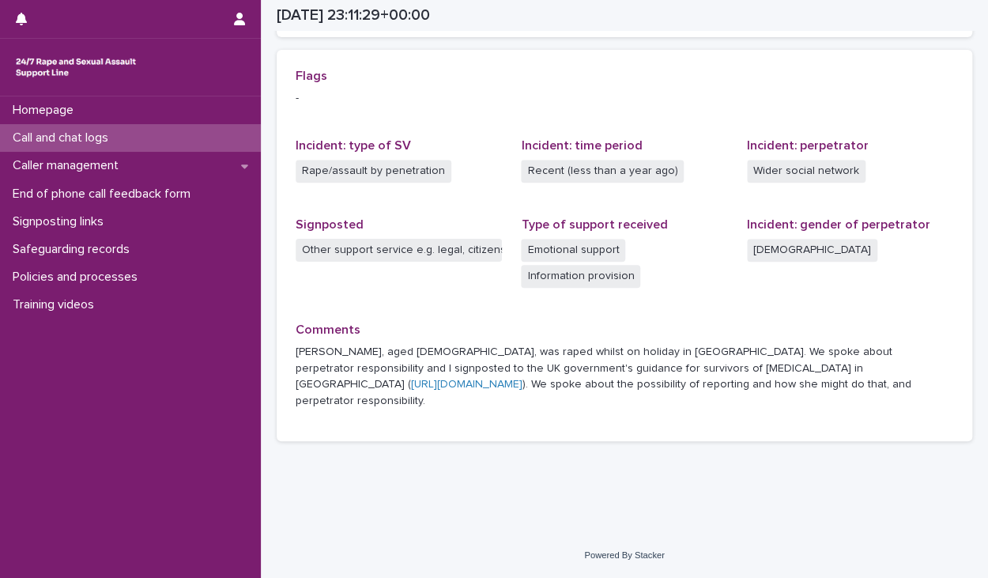
scroll to position [353, 0]
click at [240, 16] on icon "button" at bounding box center [239, 19] width 11 height 13
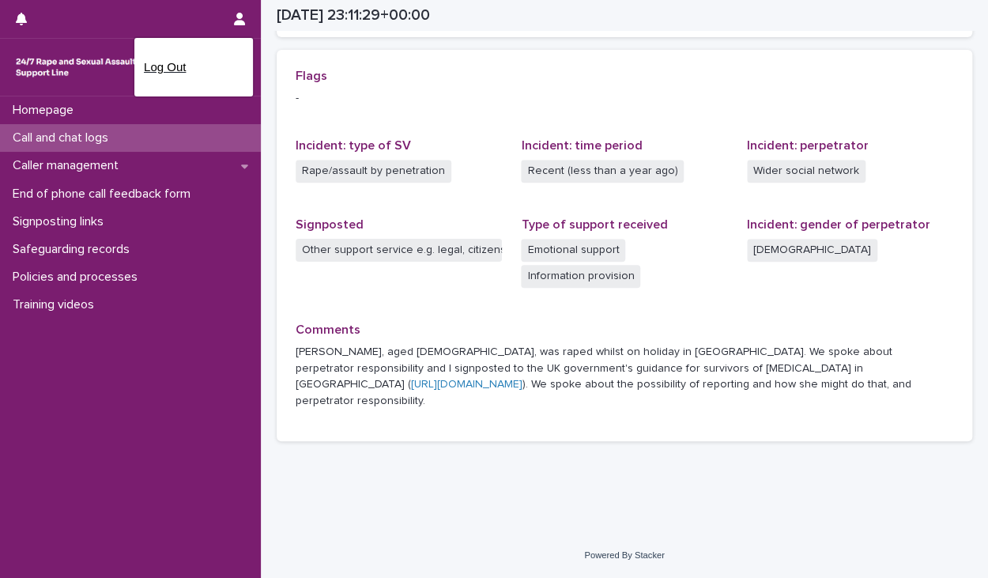
click at [184, 69] on p "Log Out" at bounding box center [194, 67] width 100 height 27
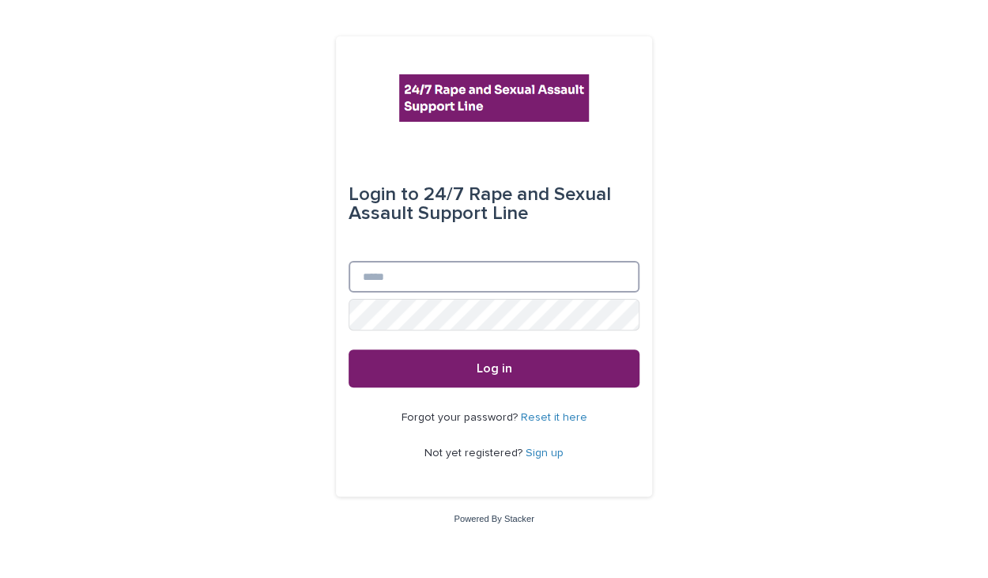
type input "**********"
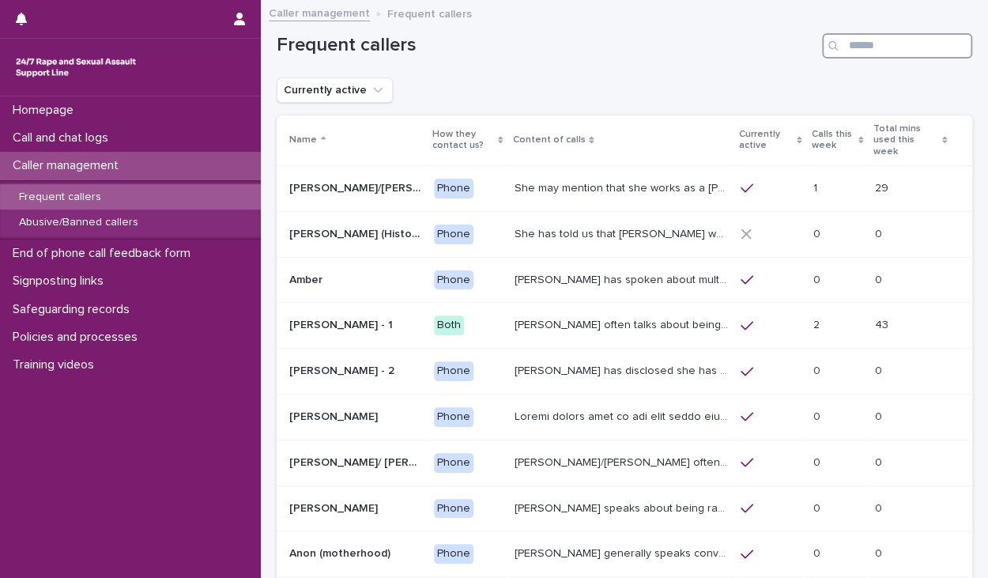
click at [916, 33] on input "Search" at bounding box center [897, 45] width 150 height 25
drag, startPoint x: 874, startPoint y: 6, endPoint x: 819, endPoint y: -36, distance: 69.8
click at [819, 0] on html "Homepage Call and chat logs Caller management Frequent callers Abusive/Banned c…" at bounding box center [494, 289] width 988 height 578
click at [863, 50] on input "Search" at bounding box center [897, 45] width 150 height 25
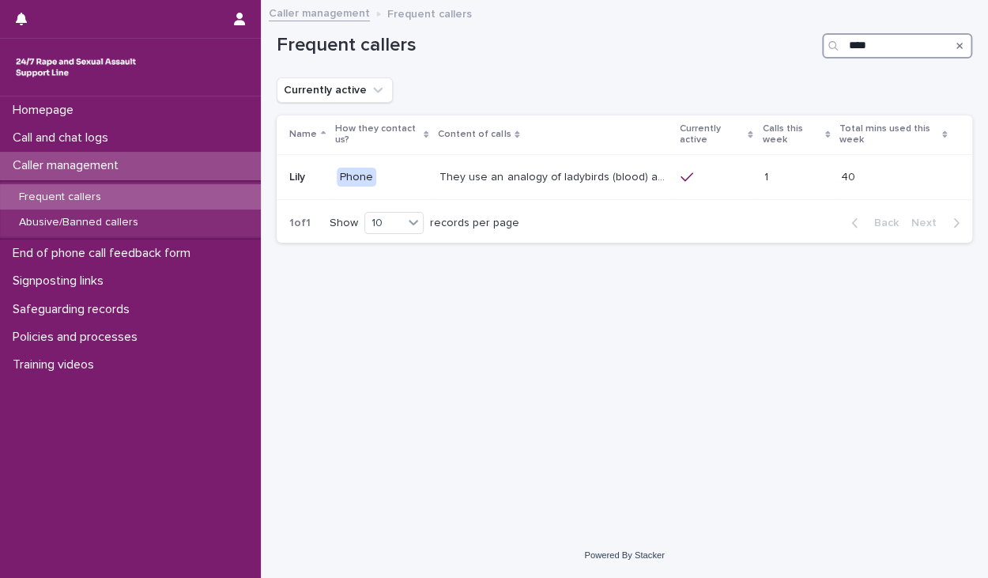
type input "****"
click at [959, 46] on icon "Search" at bounding box center [959, 46] width 6 height 6
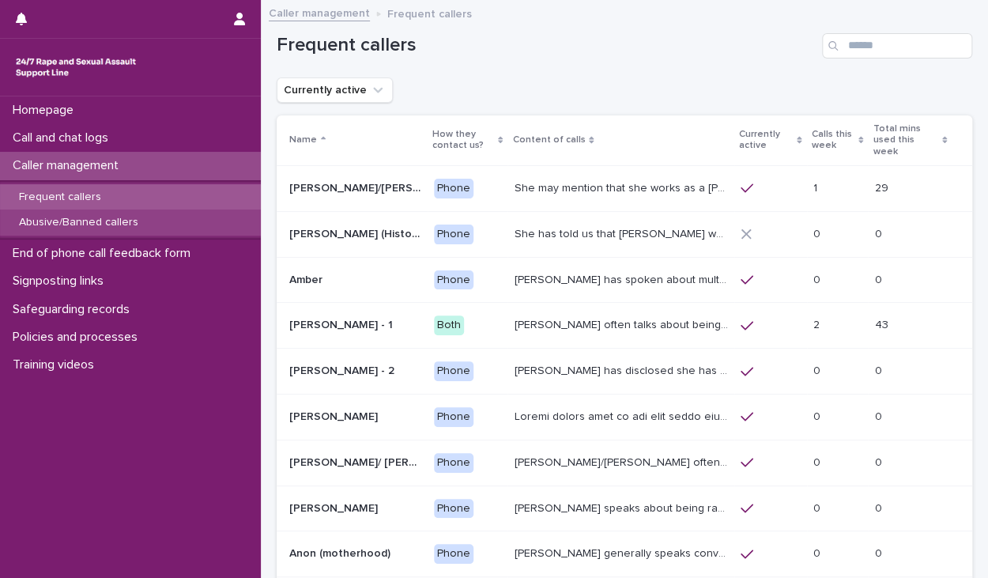
click at [109, 220] on p "Abusive/Banned callers" at bounding box center [78, 222] width 145 height 13
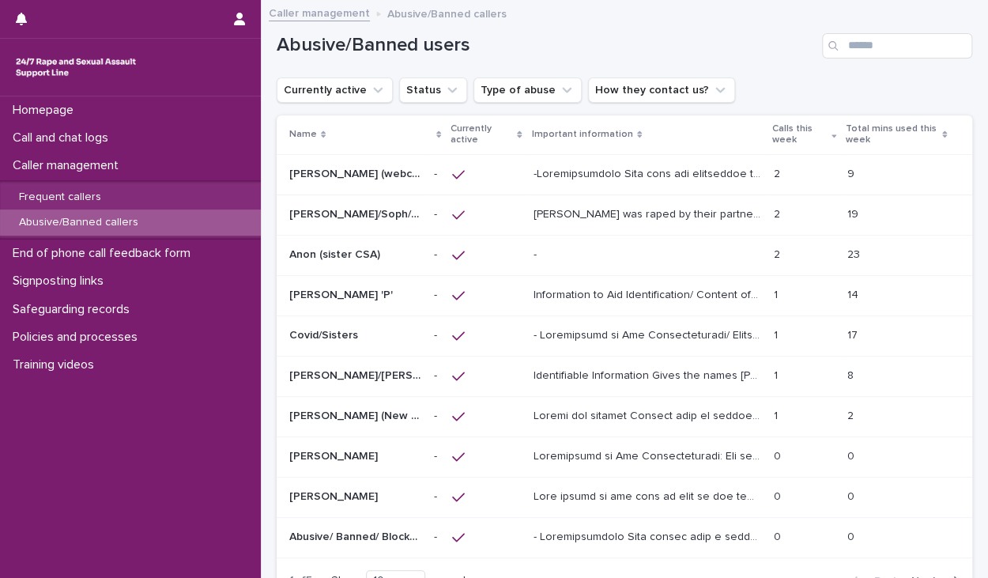
click at [552, 208] on p "[PERSON_NAME] was raped by their partner last year and they're currently facing…" at bounding box center [648, 213] width 231 height 17
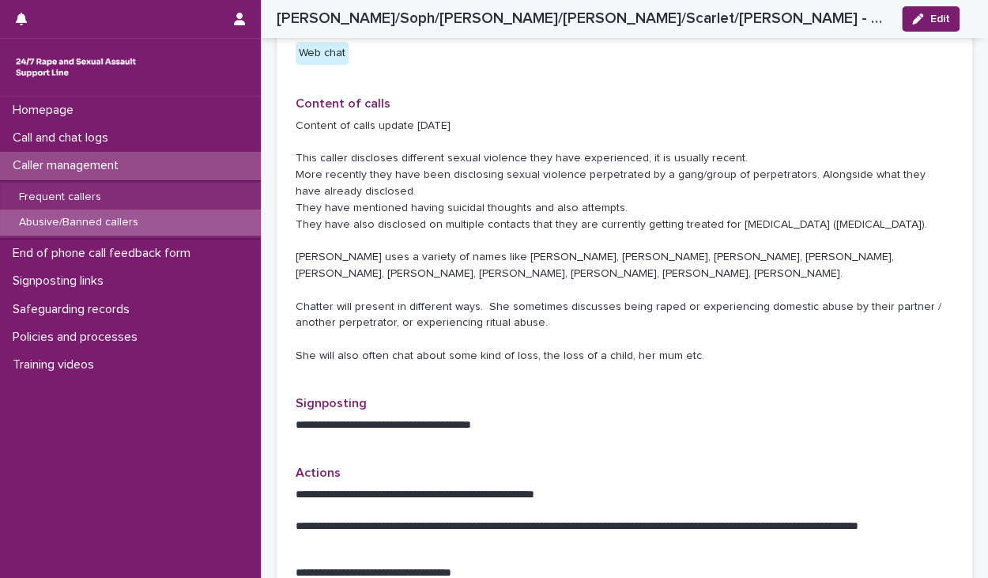
scroll to position [790, 0]
